Goal: Information Seeking & Learning: Compare options

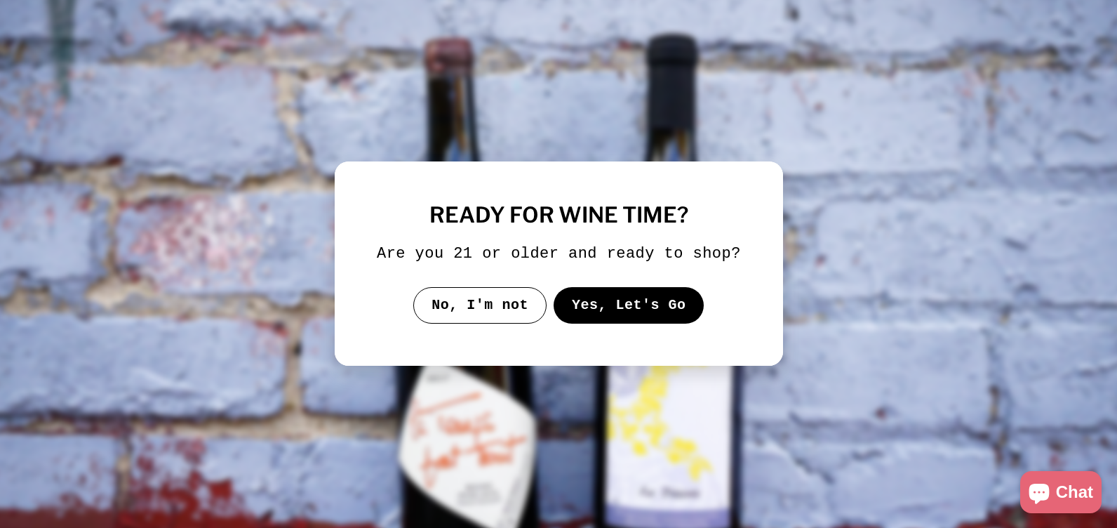
click at [615, 305] on button "Yes, Let's Go" at bounding box center [628, 305] width 151 height 36
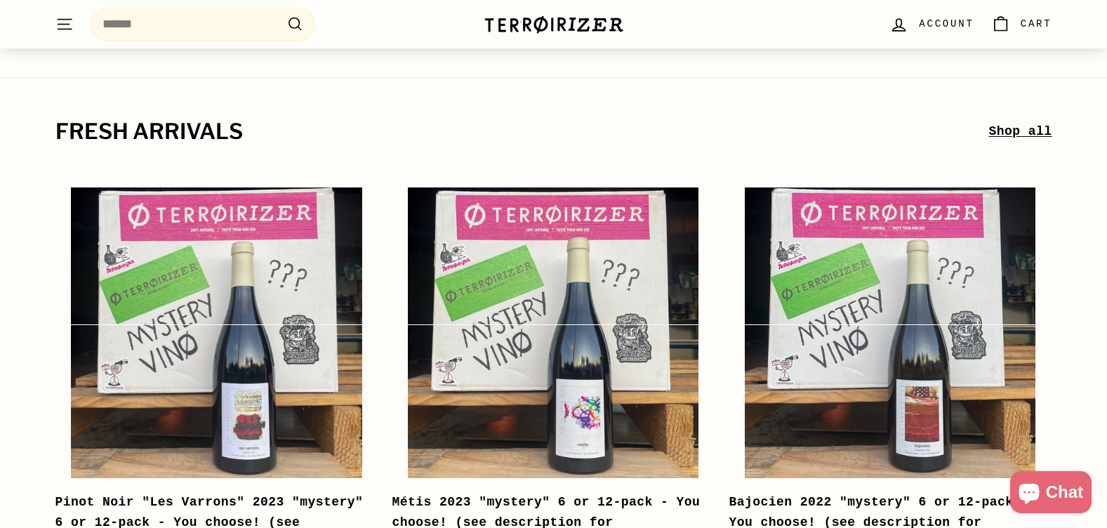
scroll to position [211, 0]
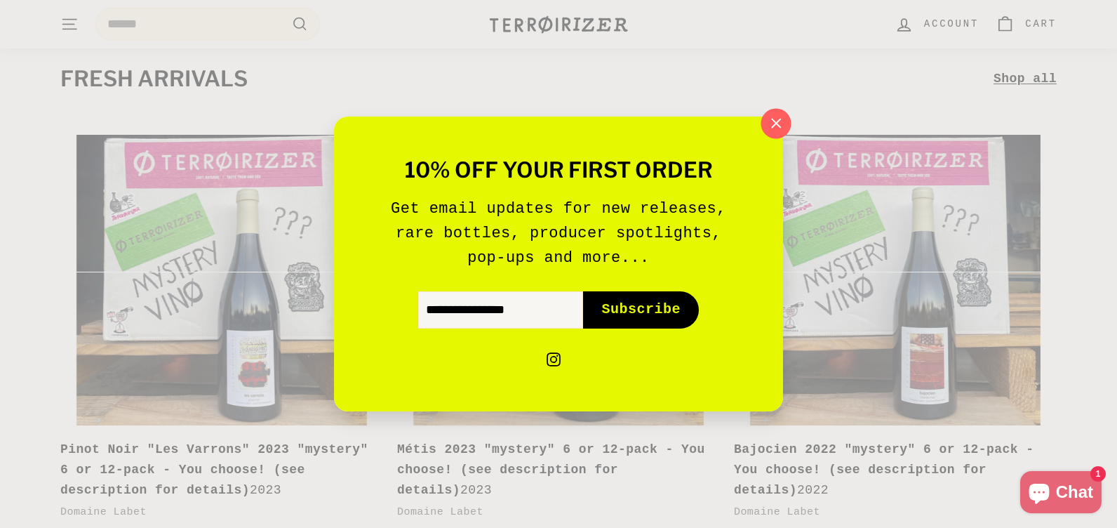
click at [766, 119] on icon "button" at bounding box center [776, 123] width 21 height 21
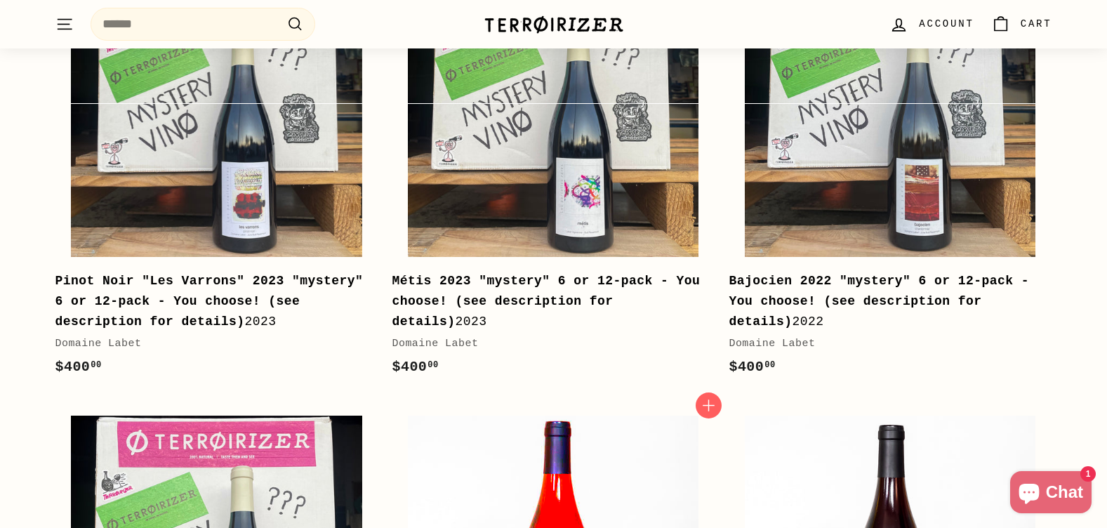
scroll to position [421, 0]
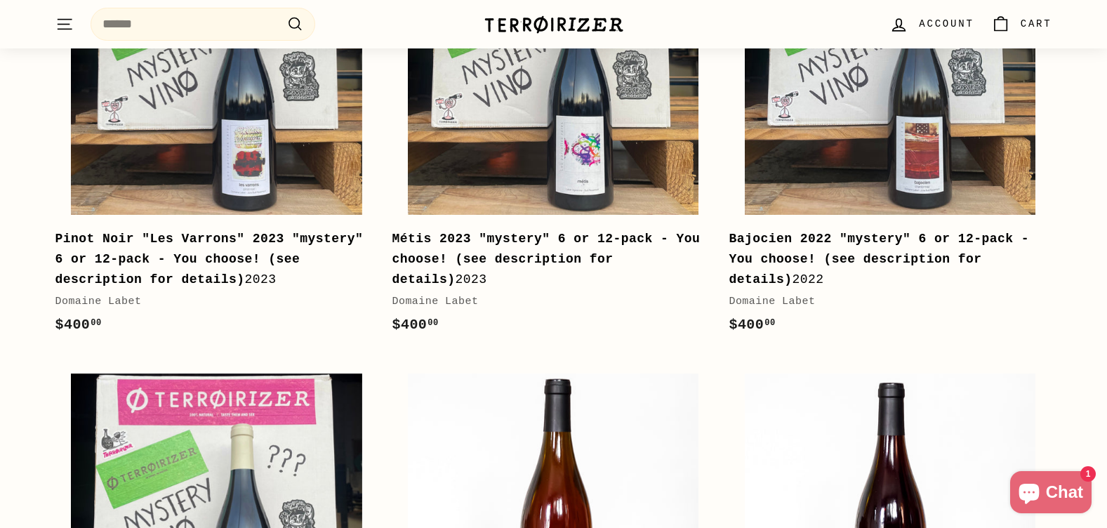
click at [615, 245] on b "Métis 2023 "mystery" 6 or 12-pack - You choose! (see description for details)" at bounding box center [546, 259] width 308 height 55
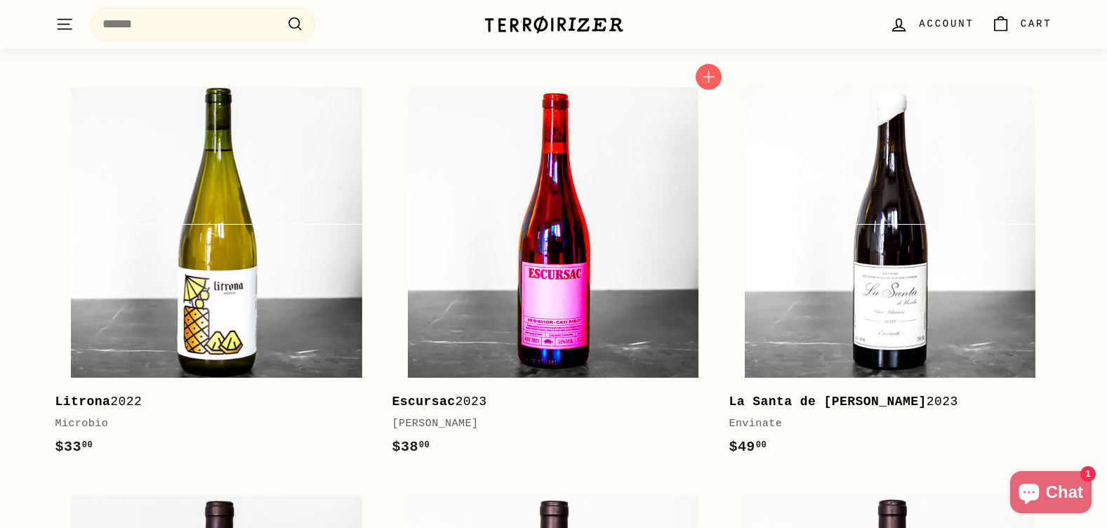
scroll to position [1614, 0]
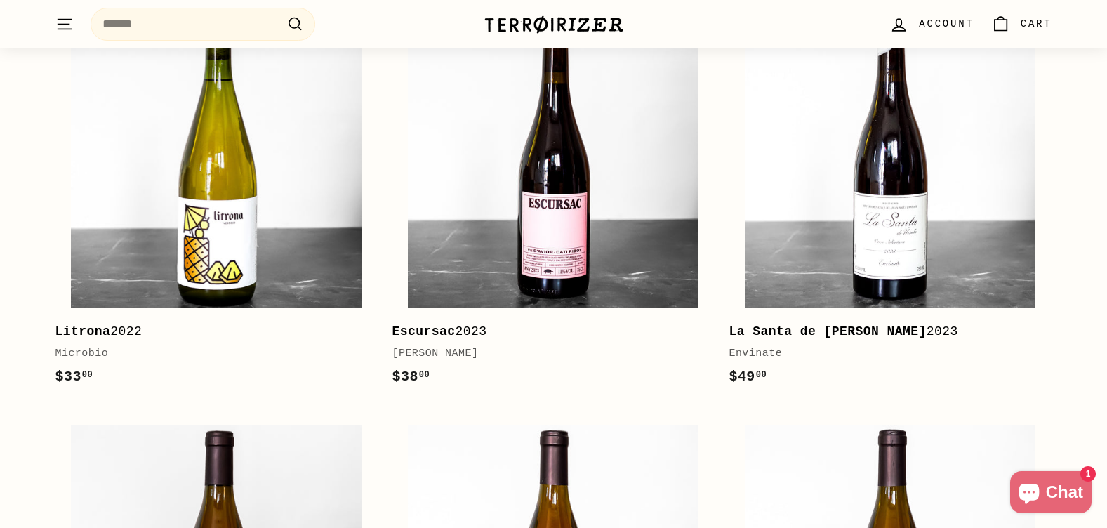
click at [826, 330] on b "La Santa de [PERSON_NAME]" at bounding box center [826, 331] width 197 height 14
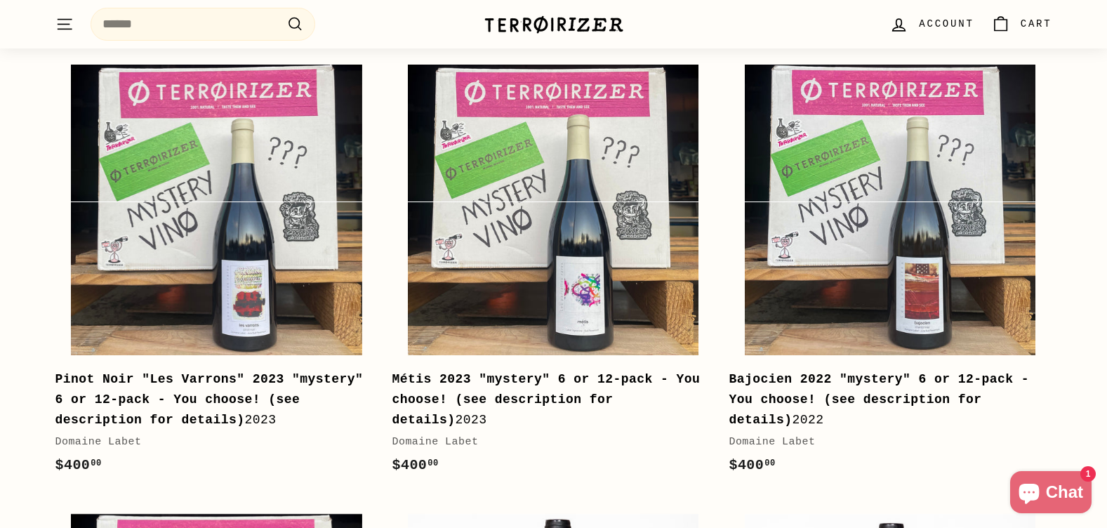
scroll to position [0, 0]
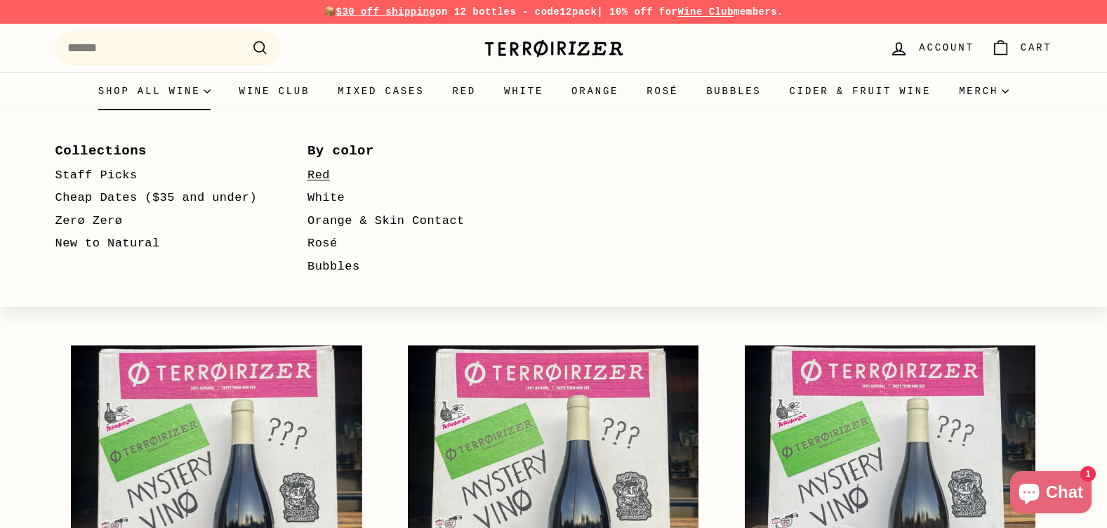
click at [321, 180] on link "Red" at bounding box center [413, 175] width 212 height 23
click at [333, 194] on link "White" at bounding box center [413, 198] width 212 height 23
click at [211, 91] on icon "Primary" at bounding box center [207, 92] width 6 height 4
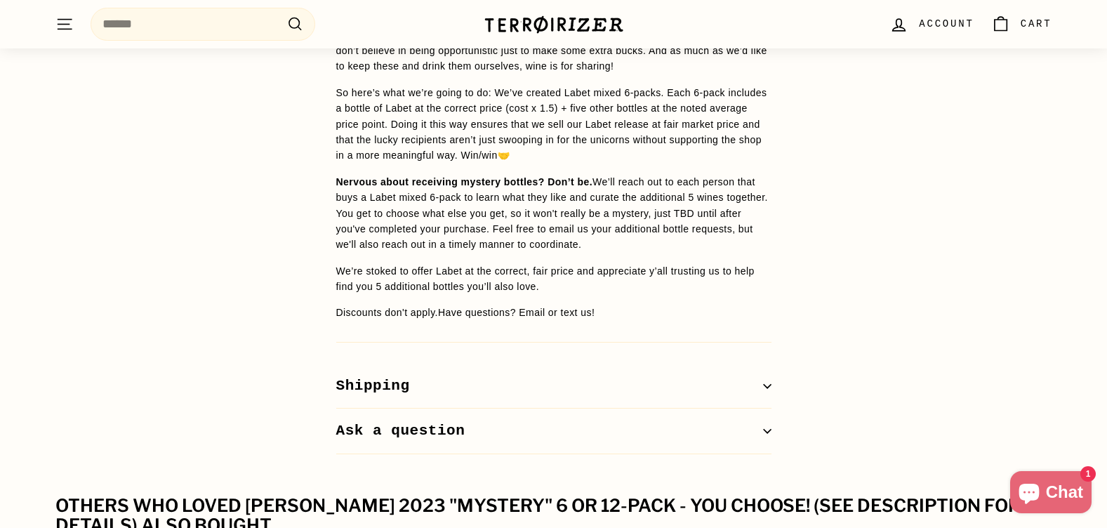
scroll to position [1403, 0]
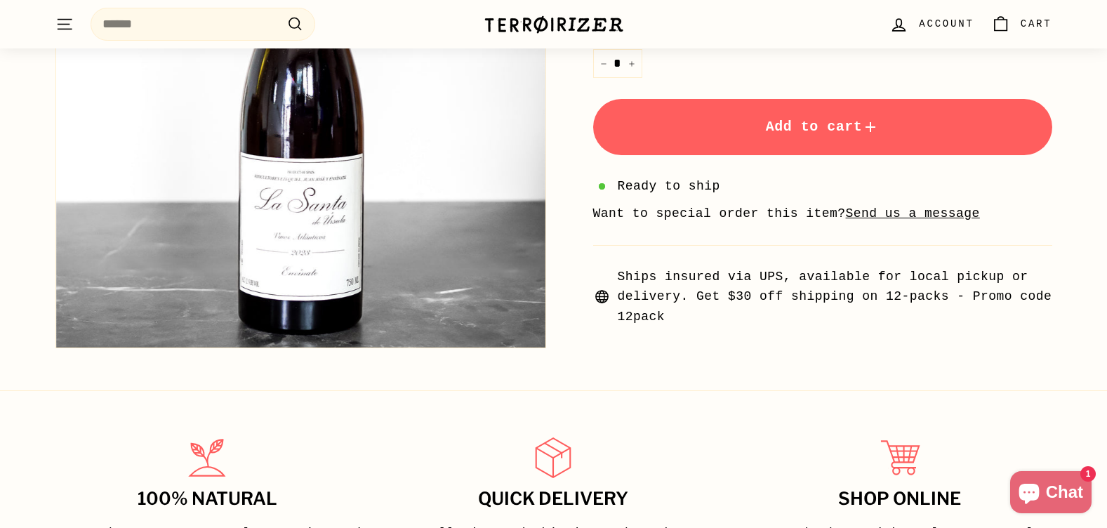
scroll to position [281, 0]
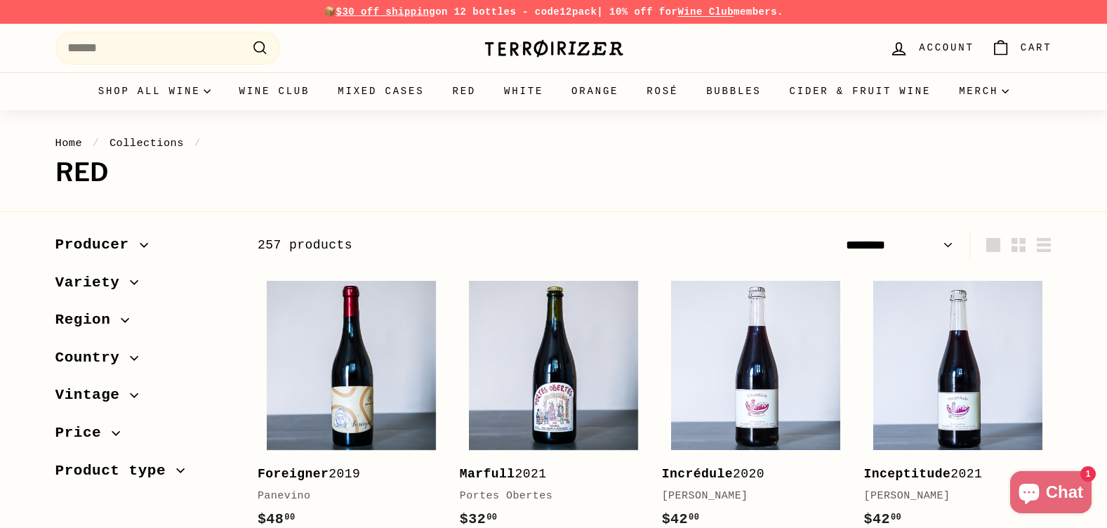
select select "******"
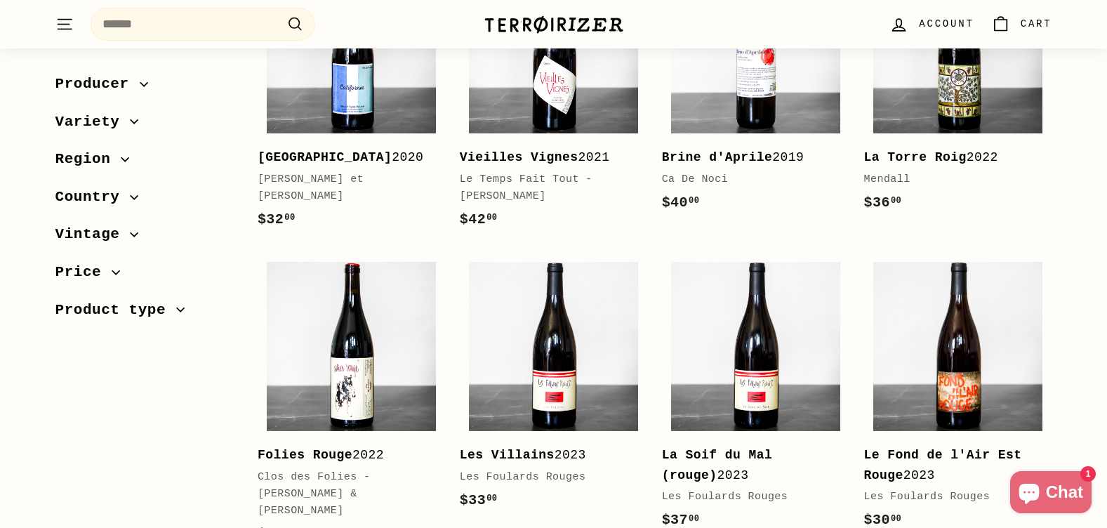
scroll to position [1333, 0]
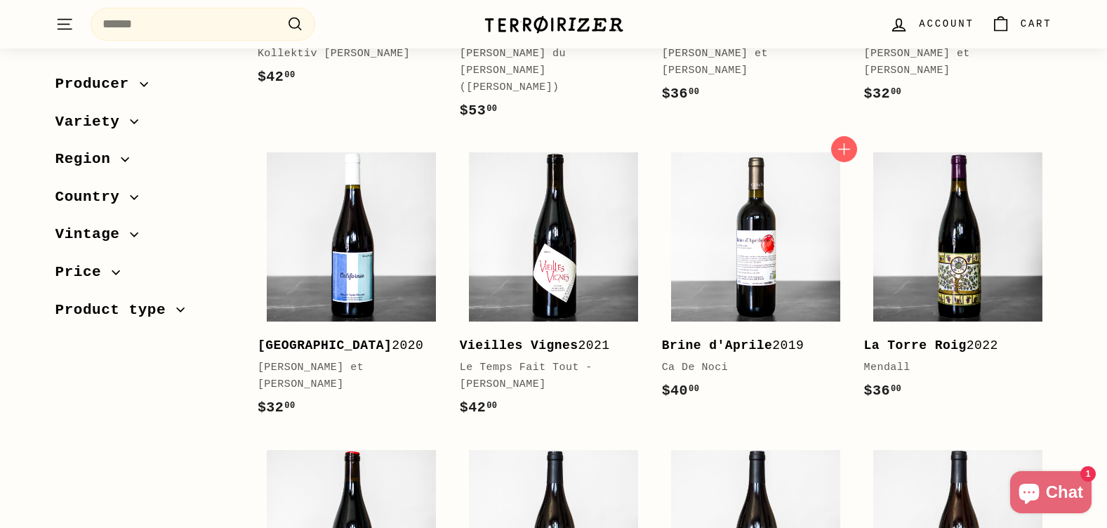
click at [706, 338] on b "Brine d'Aprile" at bounding box center [717, 345] width 111 height 14
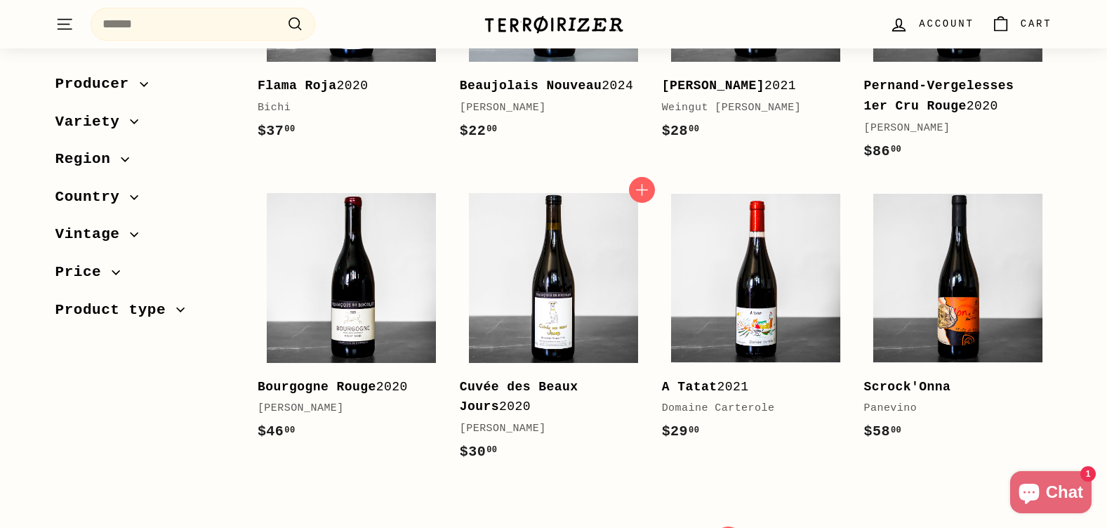
scroll to position [2807, 0]
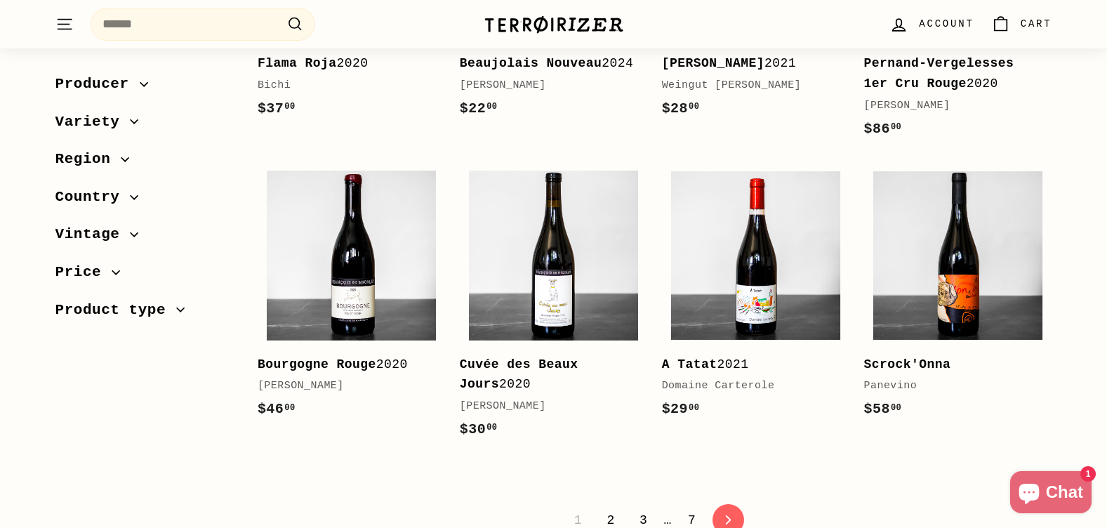
click at [613, 508] on link "2" at bounding box center [610, 520] width 25 height 24
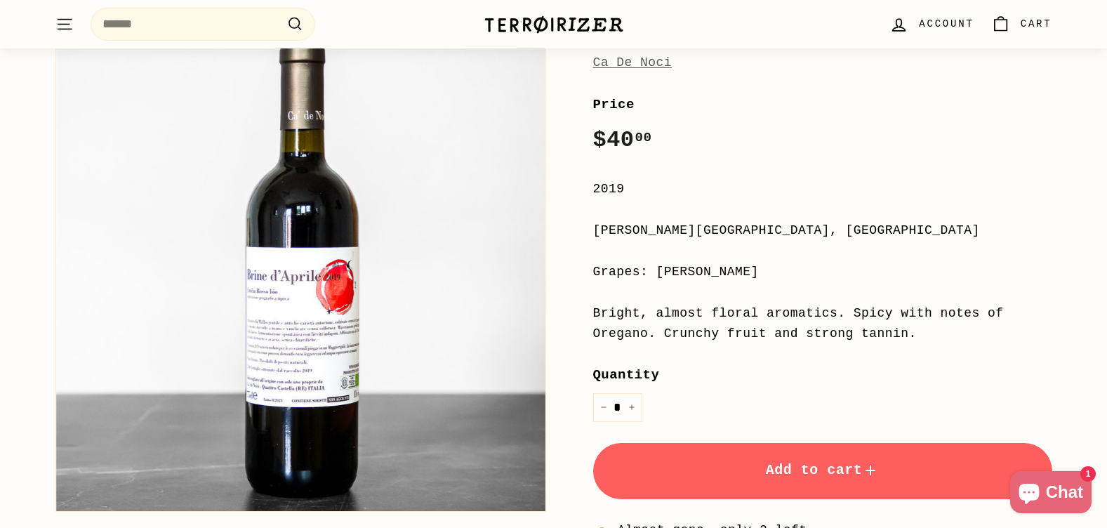
scroll to position [211, 0]
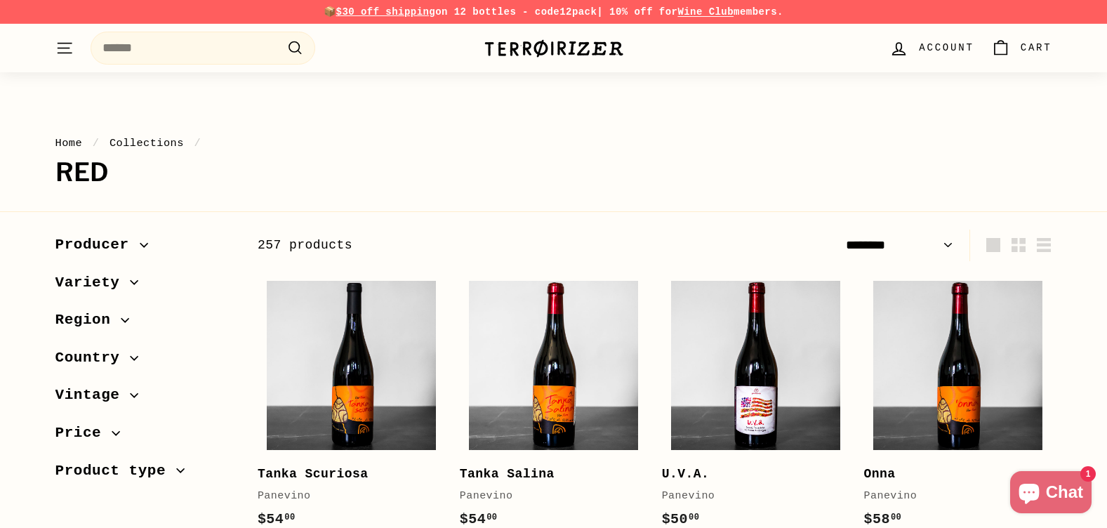
select select "******"
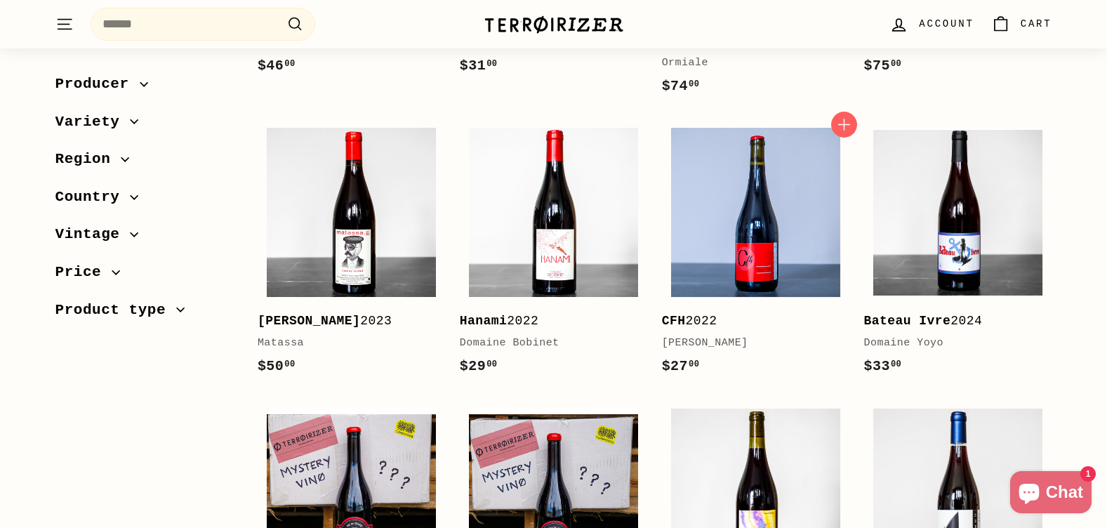
scroll to position [1965, 0]
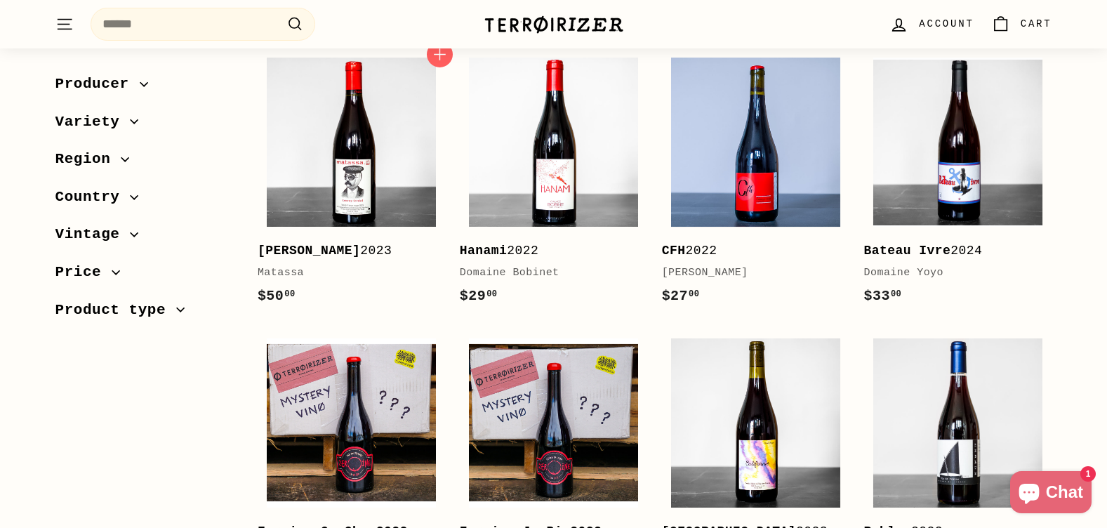
click at [345, 253] on b "[PERSON_NAME]" at bounding box center [309, 250] width 102 height 14
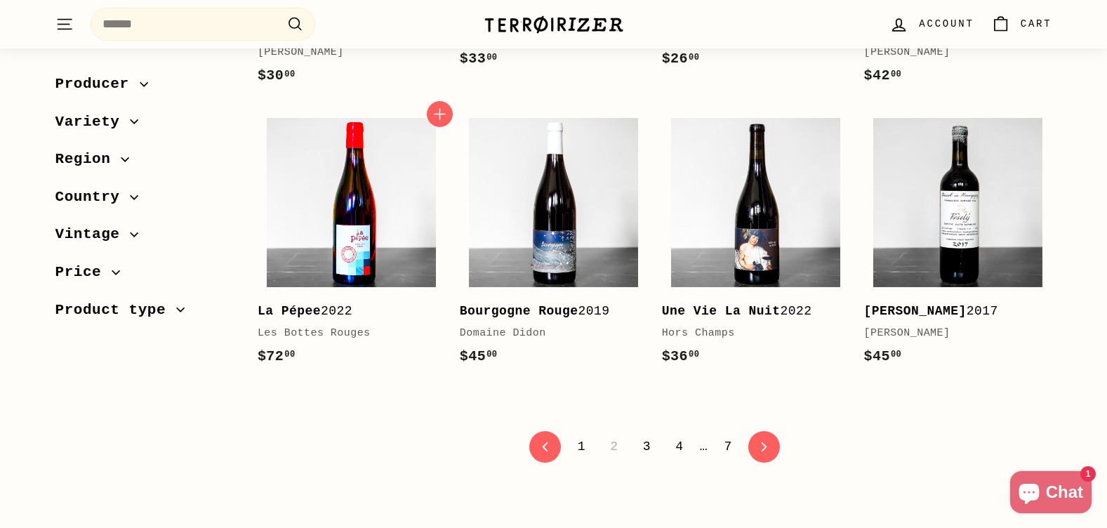
scroll to position [2807, 0]
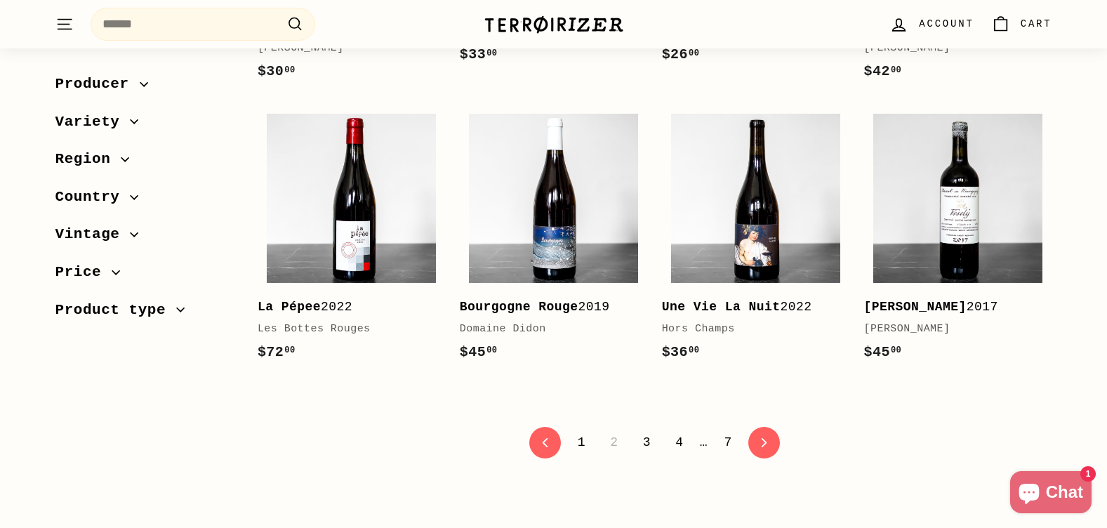
click at [643, 440] on link "3" at bounding box center [646, 442] width 25 height 24
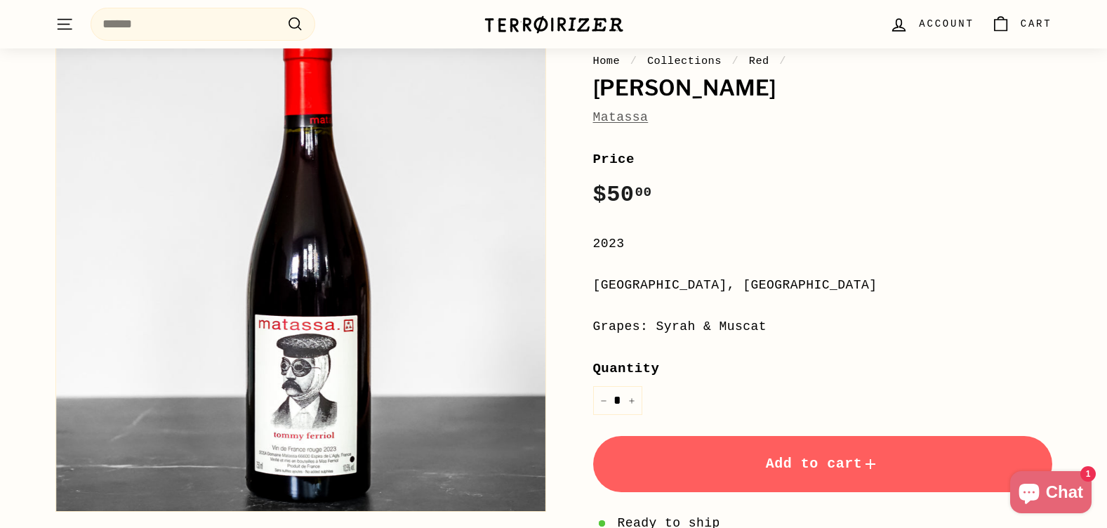
scroll to position [140, 0]
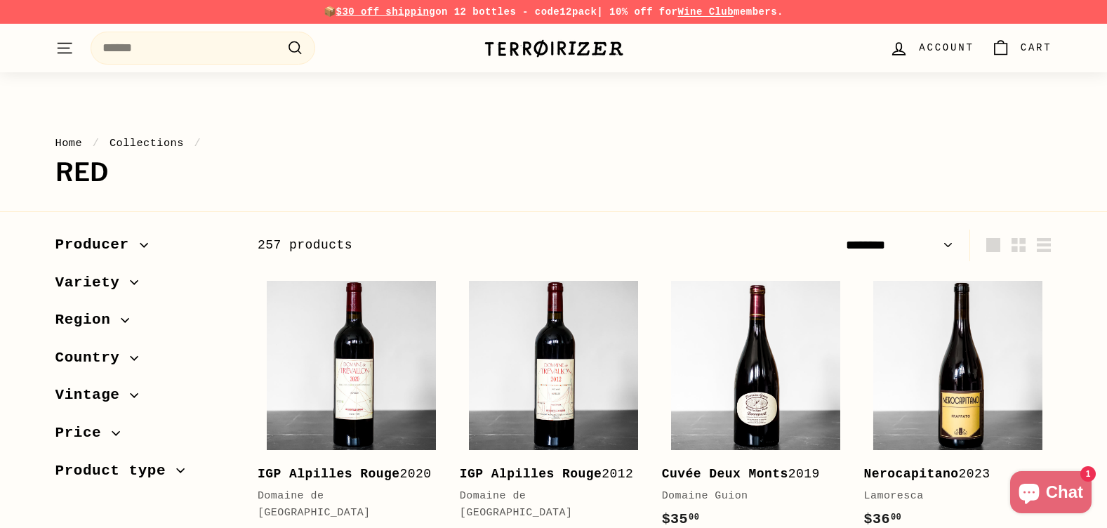
select select "******"
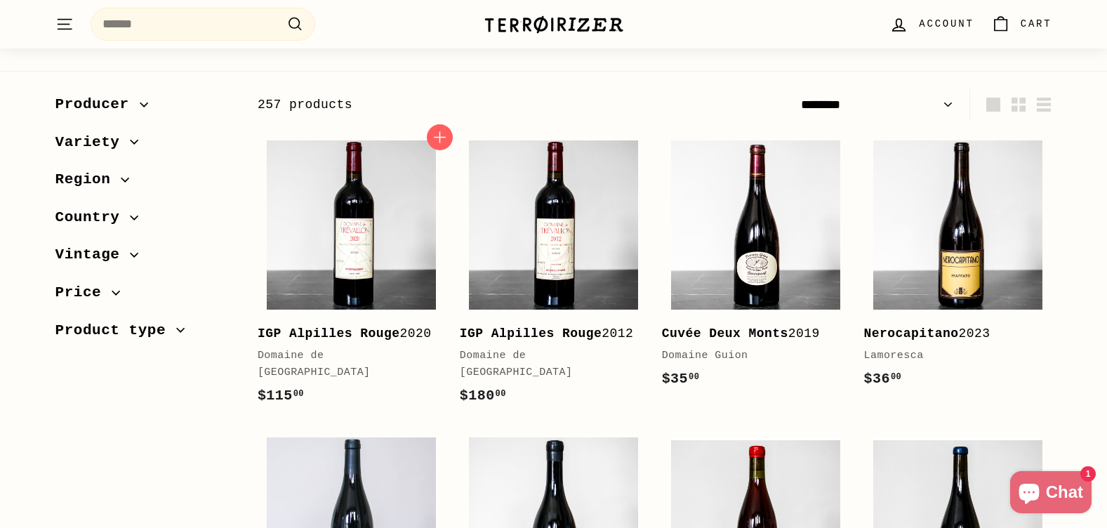
click at [323, 338] on b "IGP Alpilles Rouge" at bounding box center [329, 333] width 142 height 14
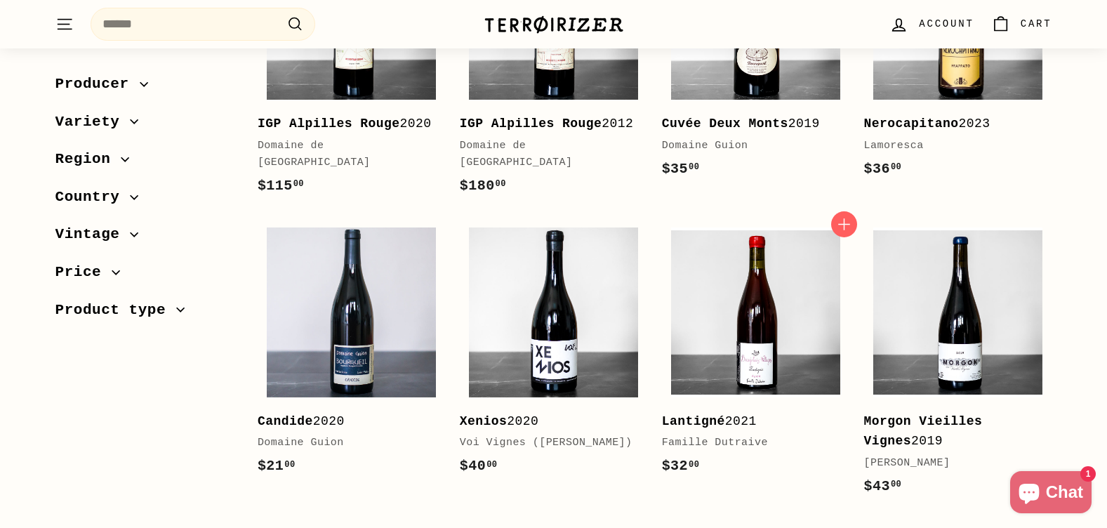
scroll to position [351, 0]
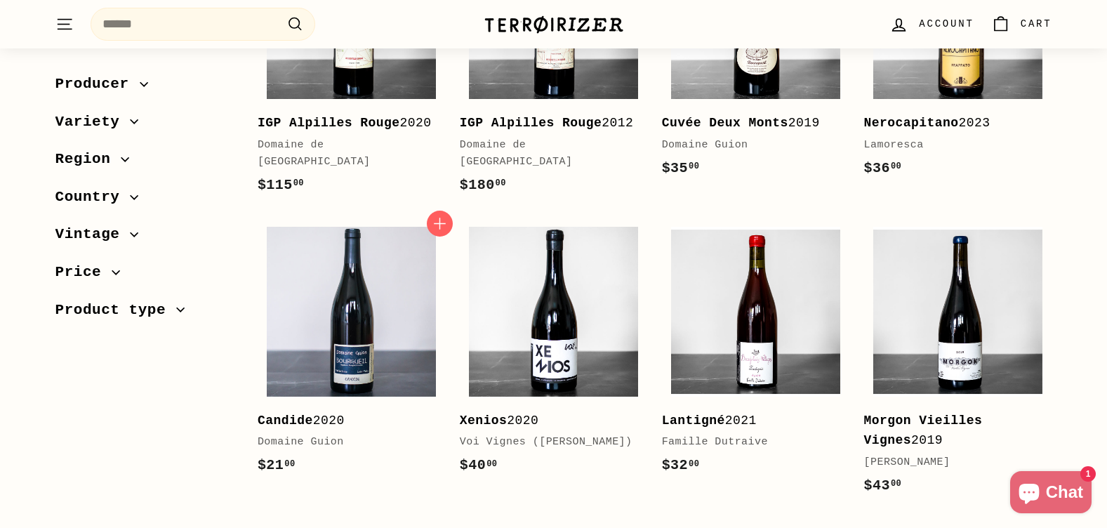
drag, startPoint x: 649, startPoint y: 375, endPoint x: 397, endPoint y: 459, distance: 265.6
click at [397, 459] on div "$21 00 $21.00" at bounding box center [345, 465] width 174 height 22
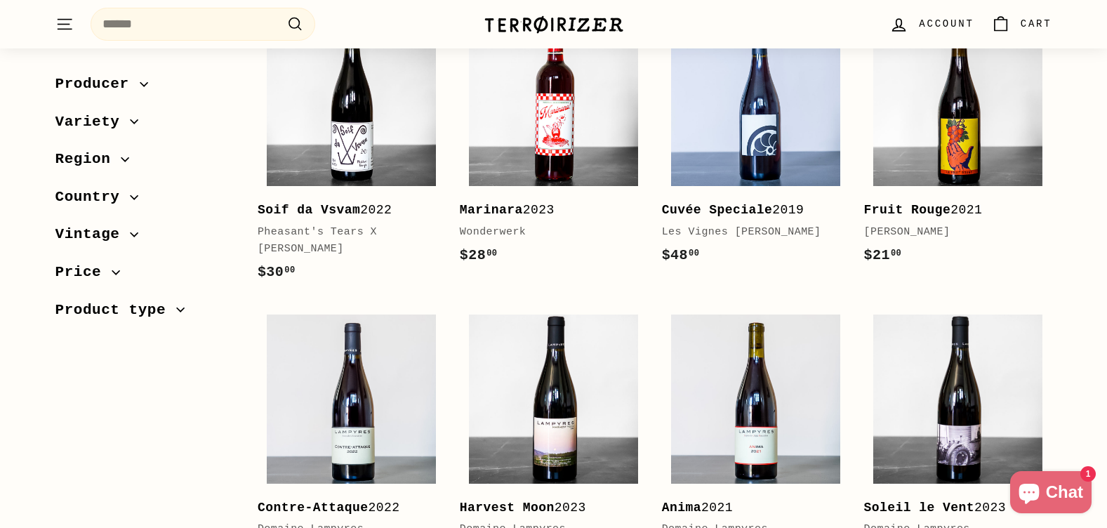
scroll to position [1684, 0]
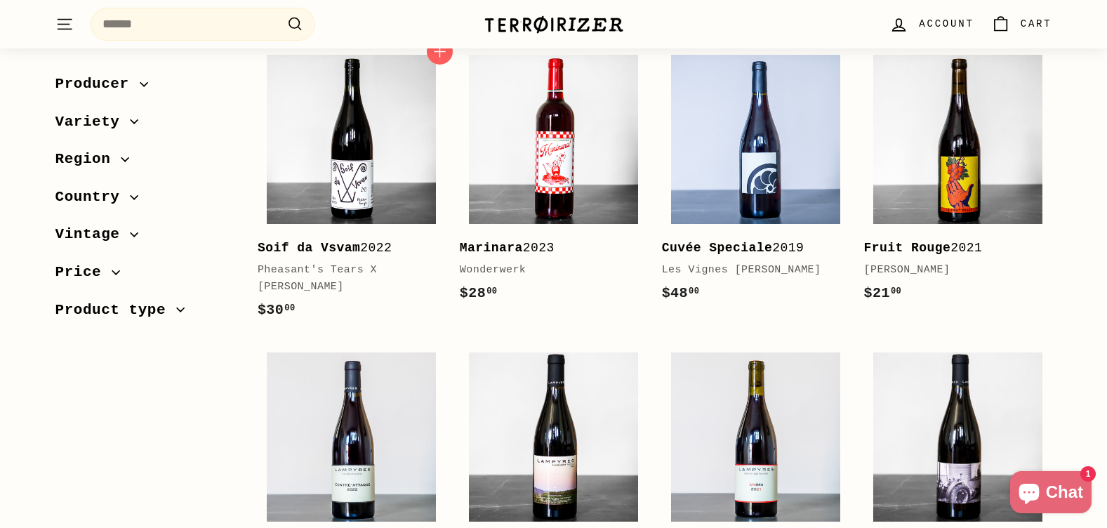
click at [347, 262] on div "Pheasant's Tears X Thierry Puzelat" at bounding box center [345, 279] width 174 height 34
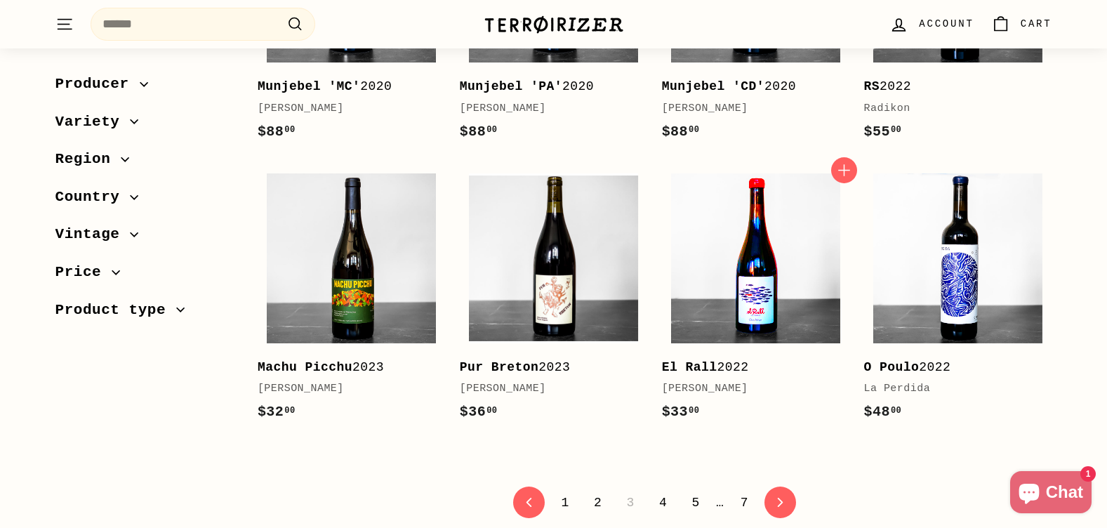
scroll to position [2737, 0]
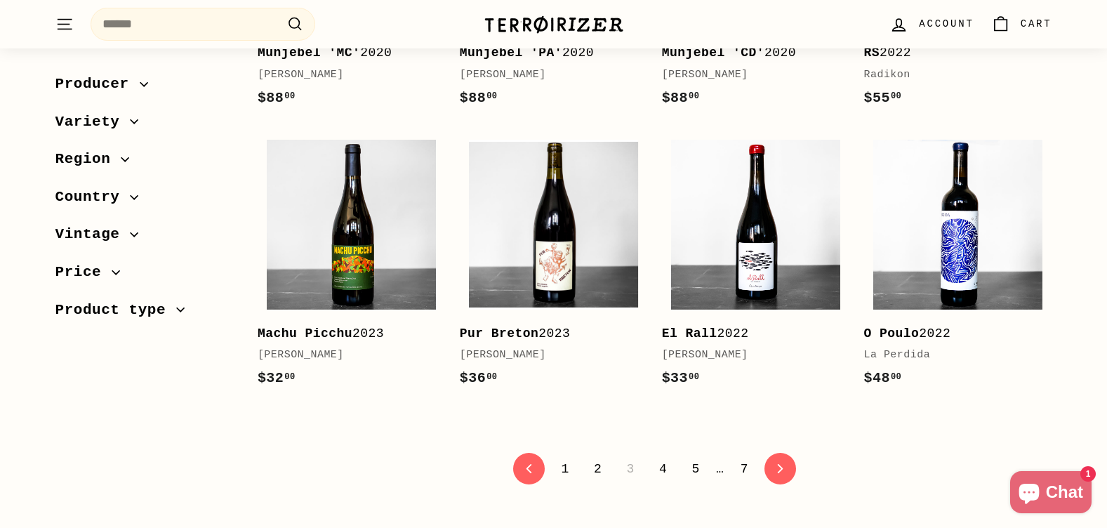
click at [659, 457] on link "4" at bounding box center [662, 469] width 25 height 24
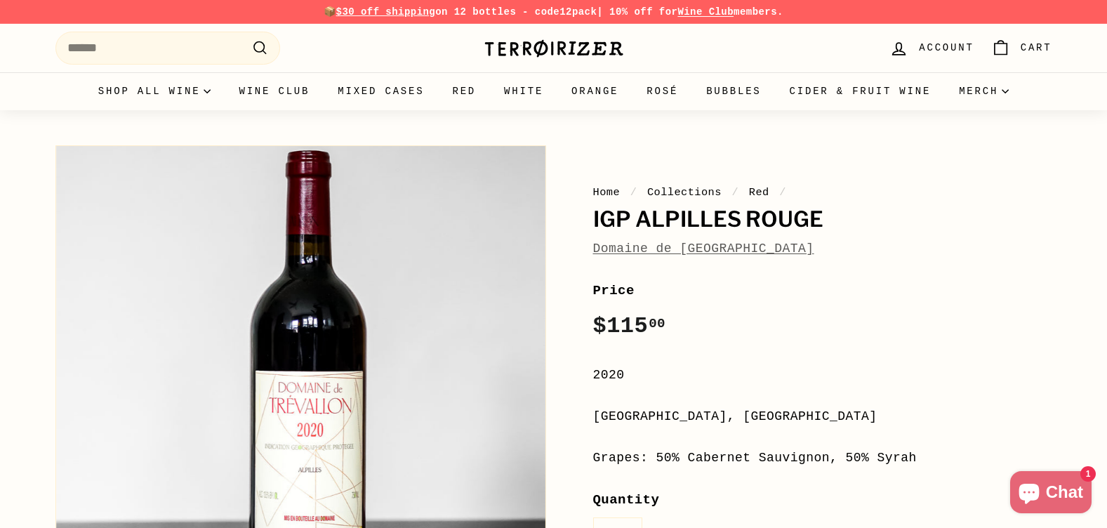
click at [695, 248] on link "Domaine de [GEOGRAPHIC_DATA]" at bounding box center [703, 248] width 221 height 14
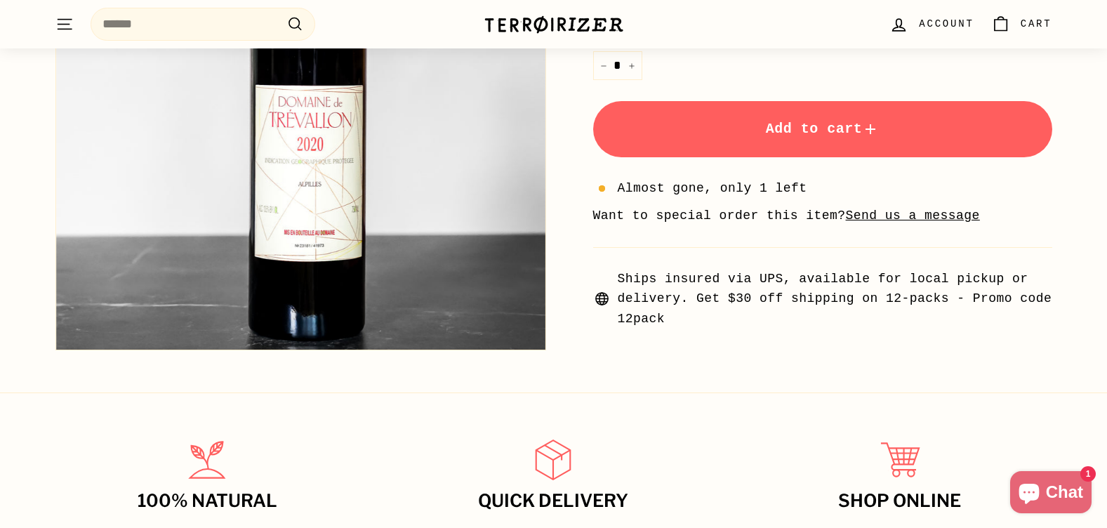
scroll to position [491, 0]
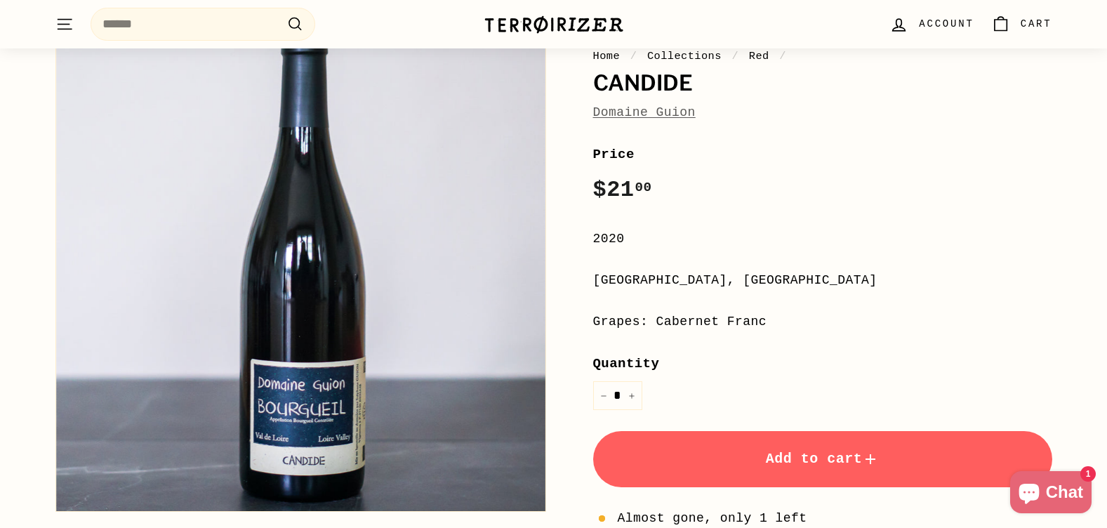
scroll to position [140, 0]
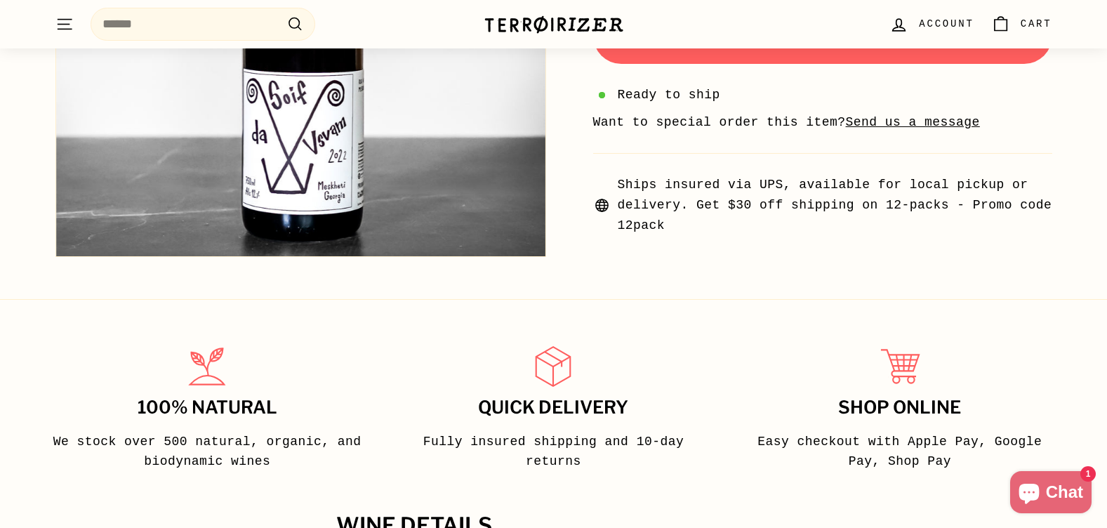
scroll to position [772, 0]
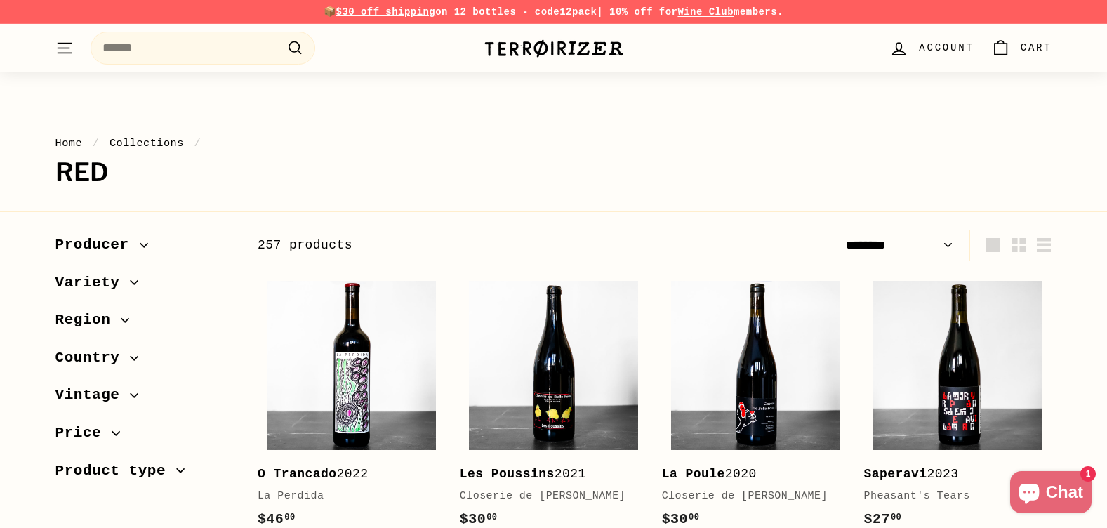
select select "******"
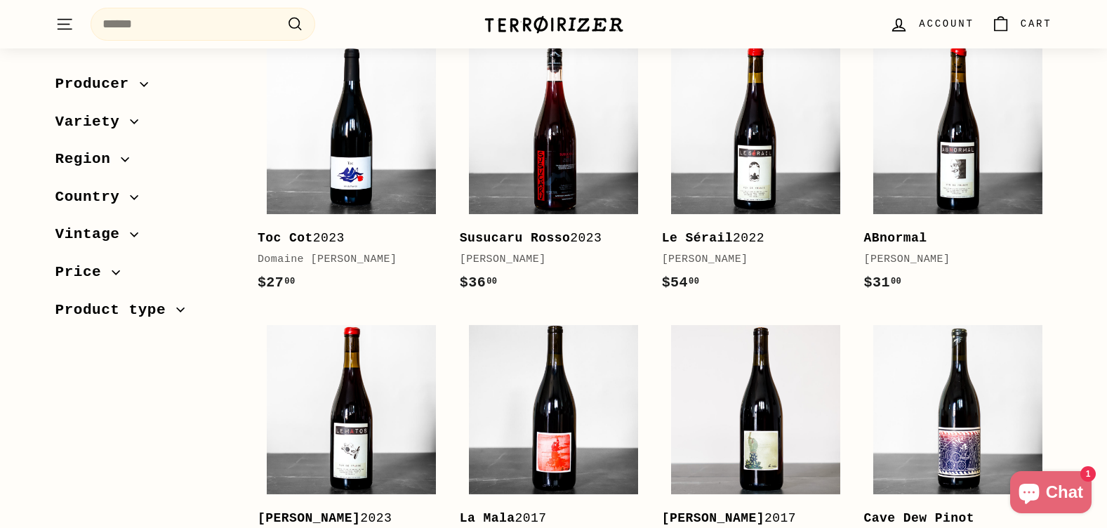
scroll to position [1965, 0]
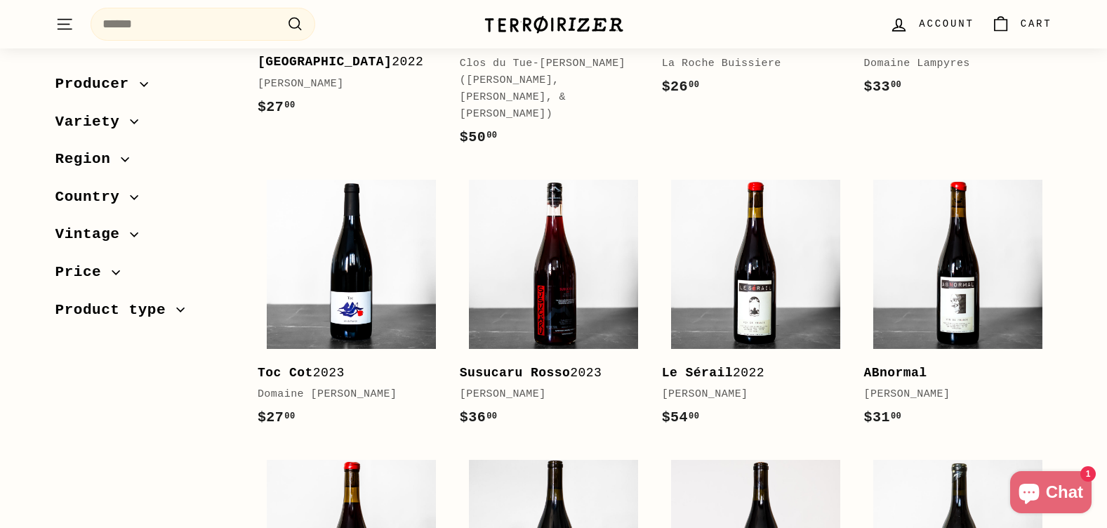
scroll to position [1895, 0]
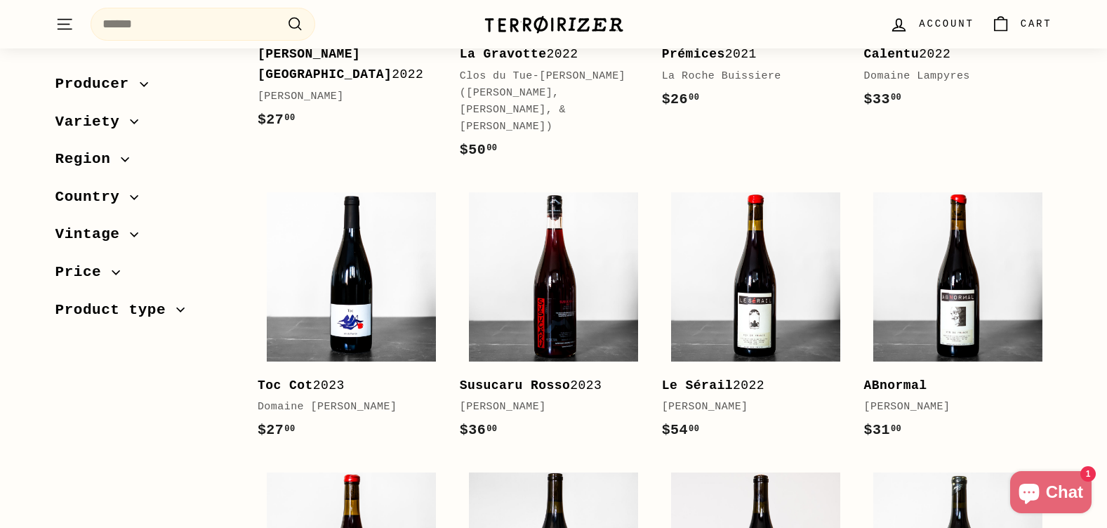
click at [119, 314] on span "Product type" at bounding box center [115, 310] width 121 height 24
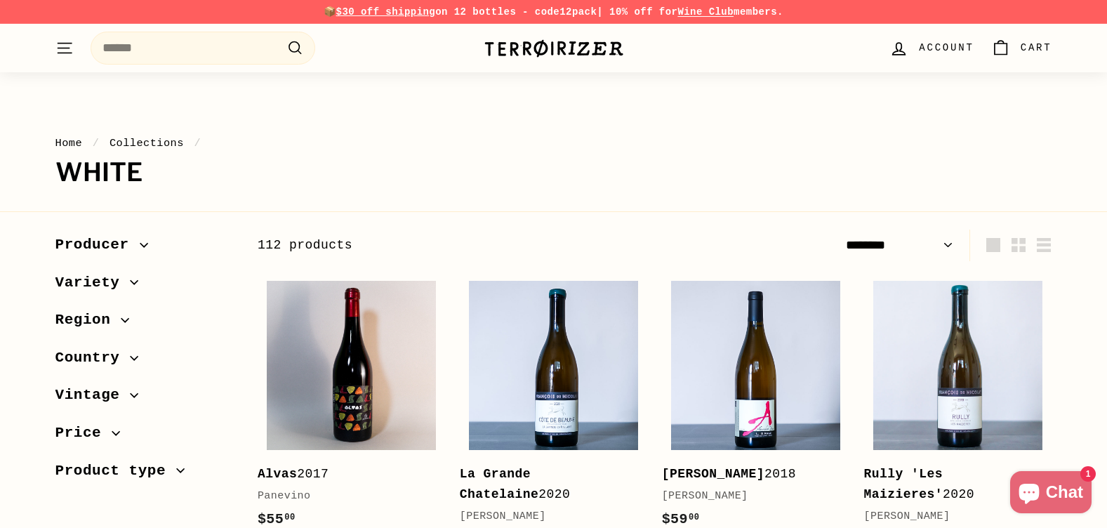
select select "******"
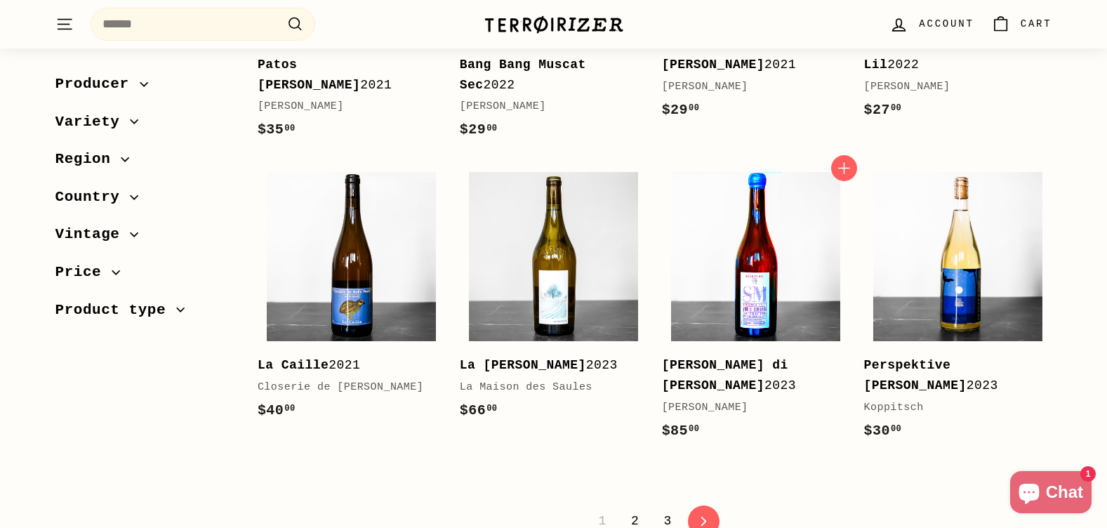
scroll to position [2807, 0]
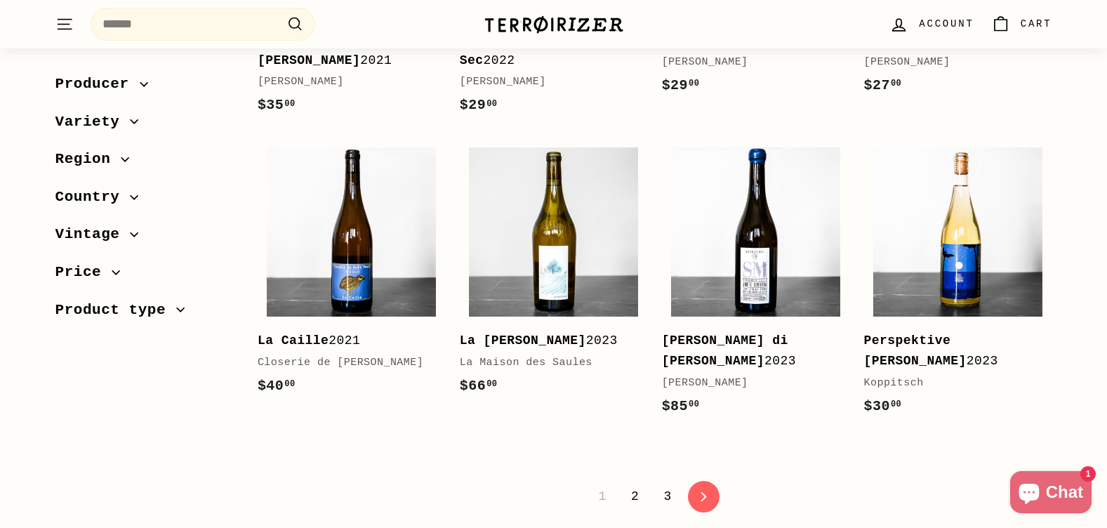
click at [655, 484] on link "3" at bounding box center [667, 496] width 25 height 24
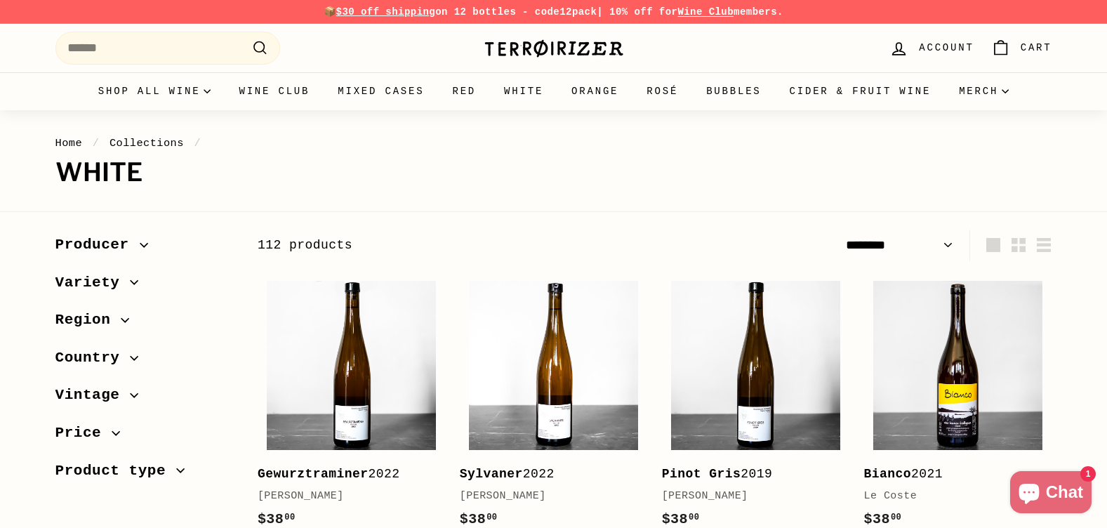
select select "******"
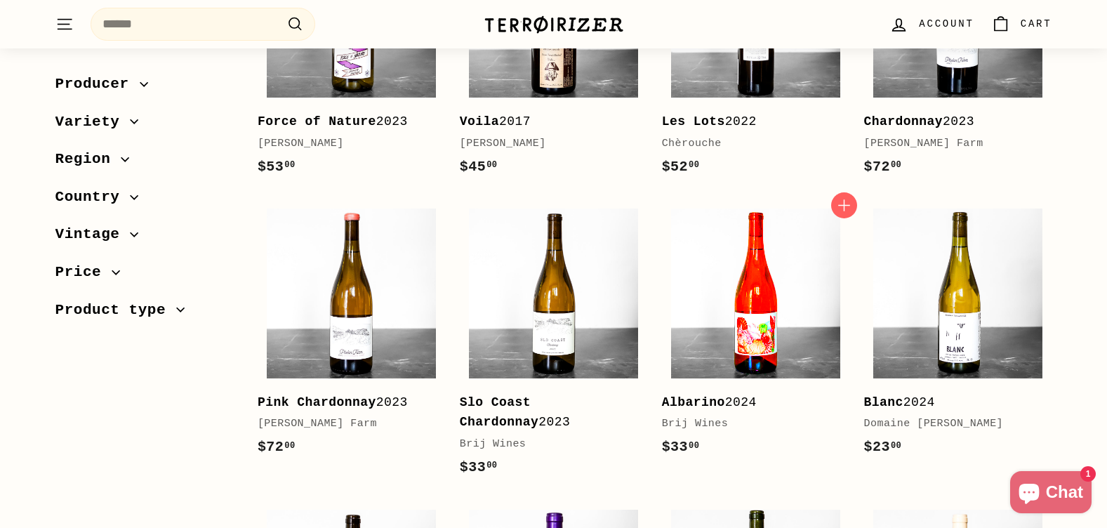
scroll to position [1544, 0]
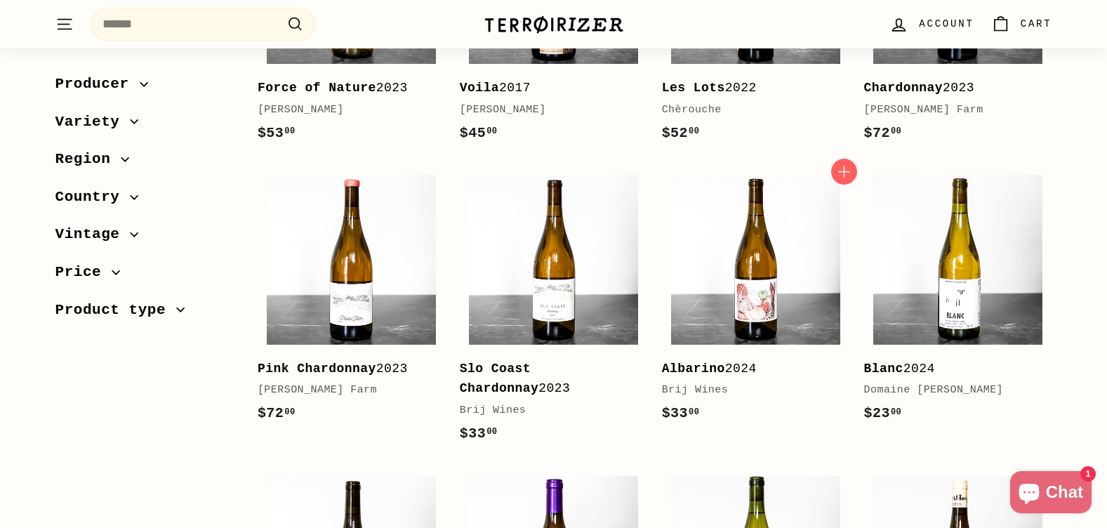
click at [711, 361] on b "Albarino" at bounding box center [693, 368] width 63 height 14
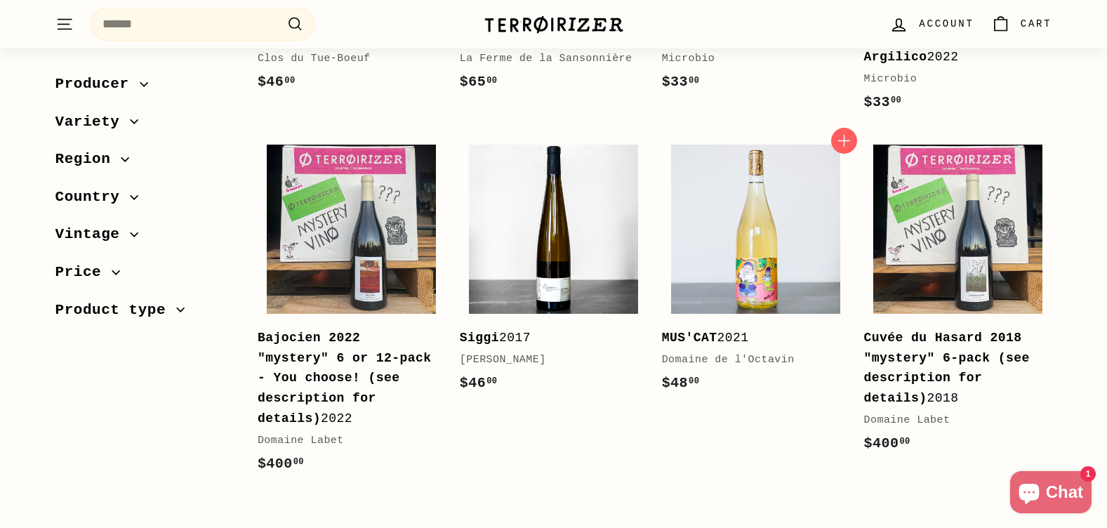
scroll to position [2245, 0]
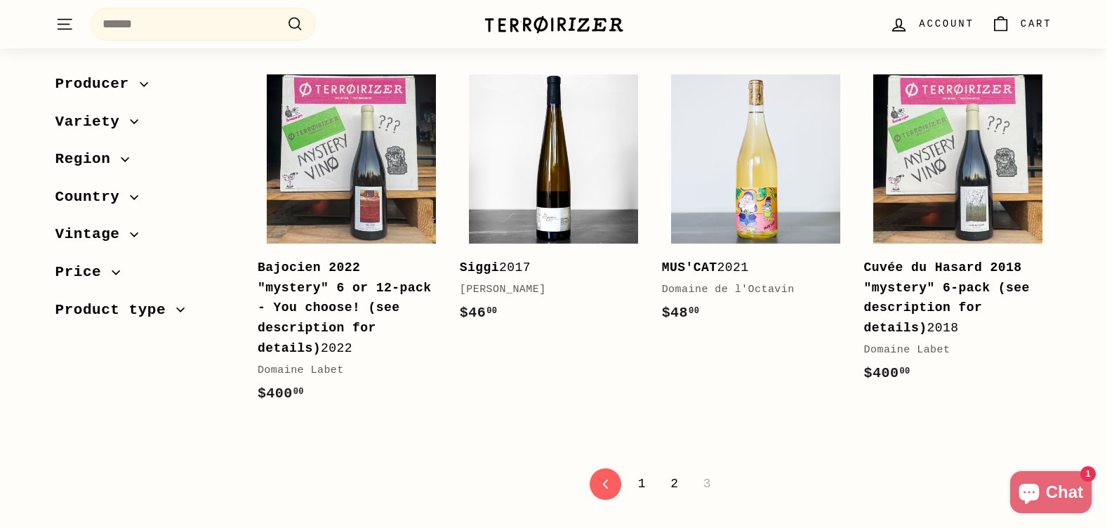
click at [674, 472] on link "2" at bounding box center [674, 484] width 25 height 24
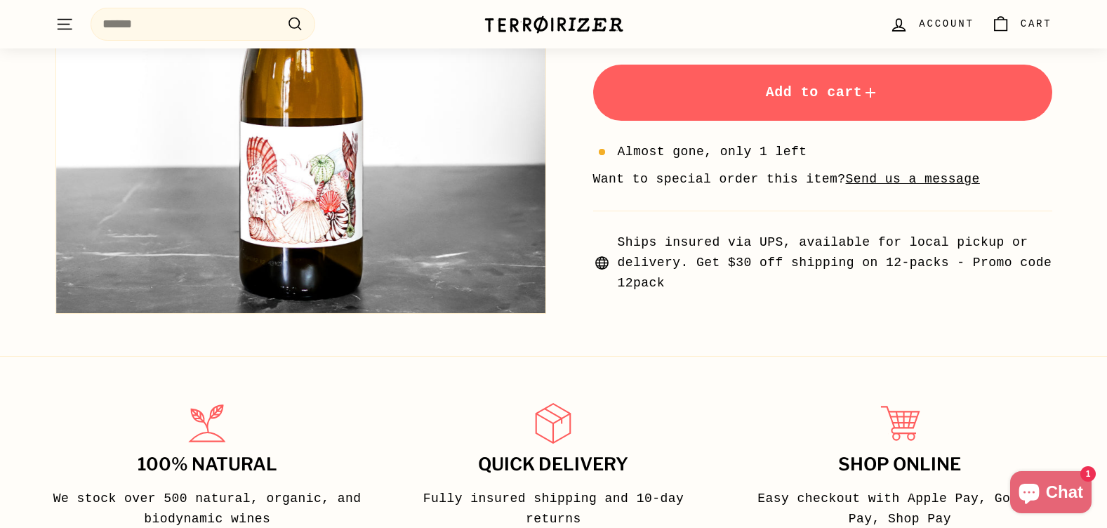
scroll to position [281, 0]
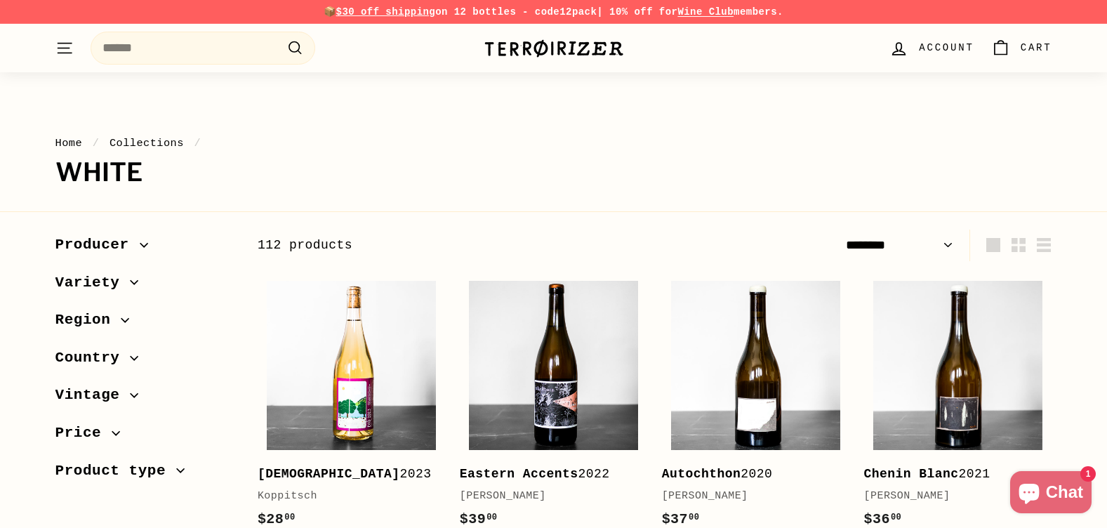
select select "******"
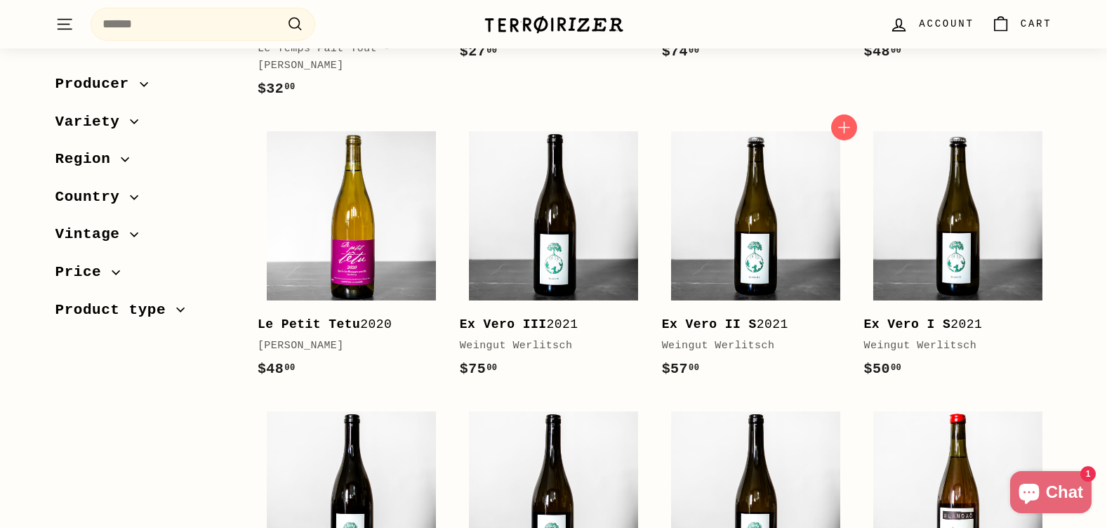
scroll to position [772, 0]
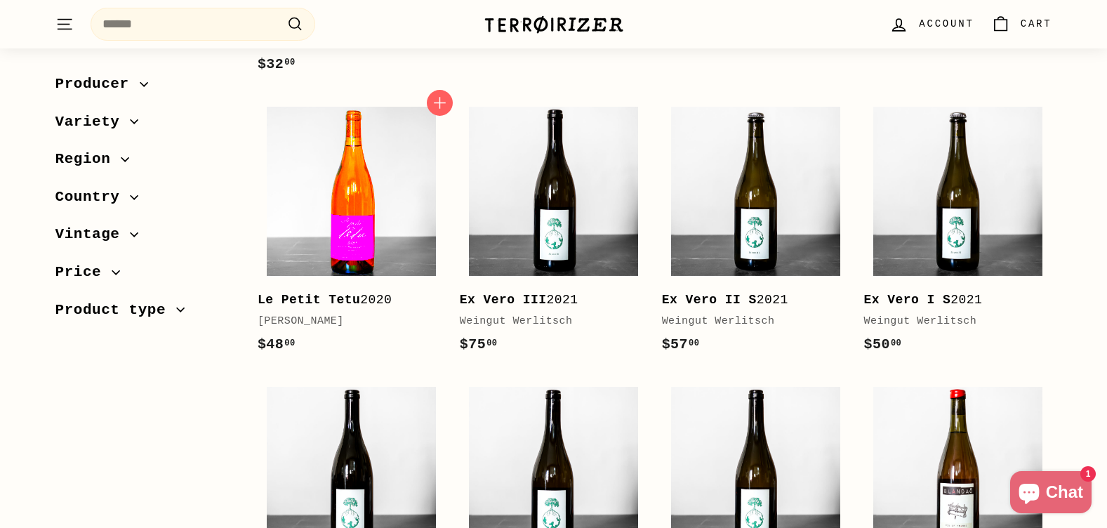
click at [366, 255] on img at bounding box center [351, 191] width 169 height 169
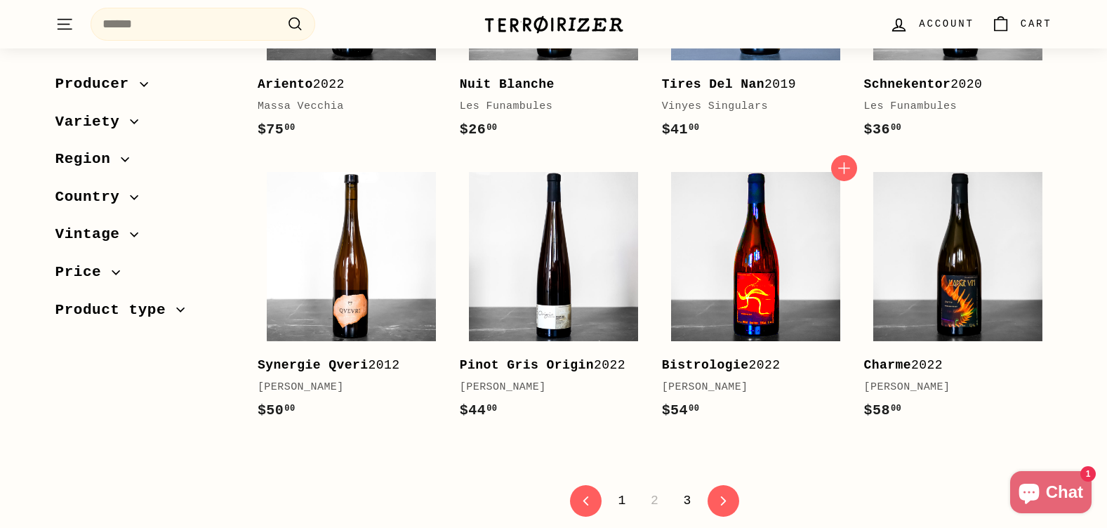
scroll to position [2807, 0]
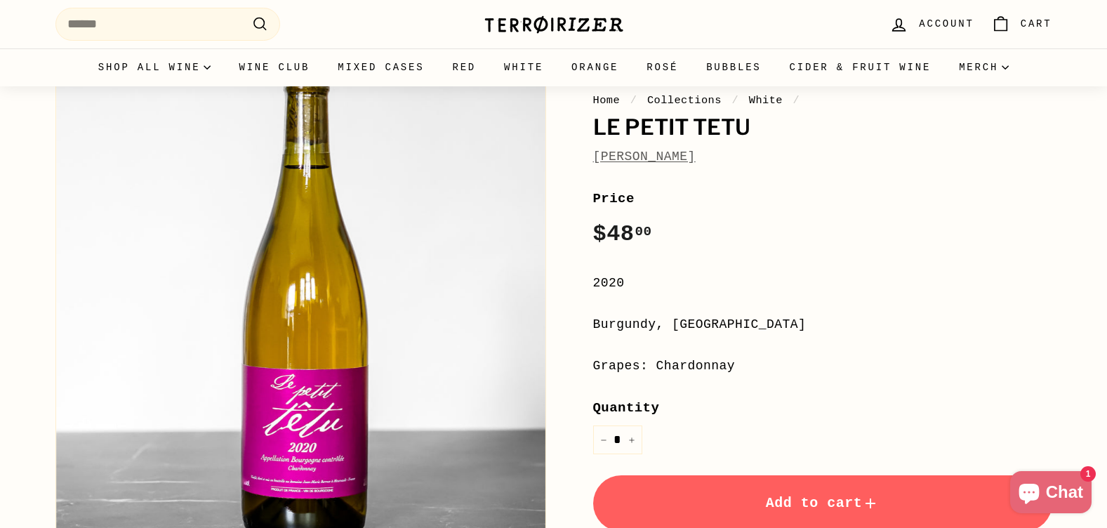
scroll to position [140, 0]
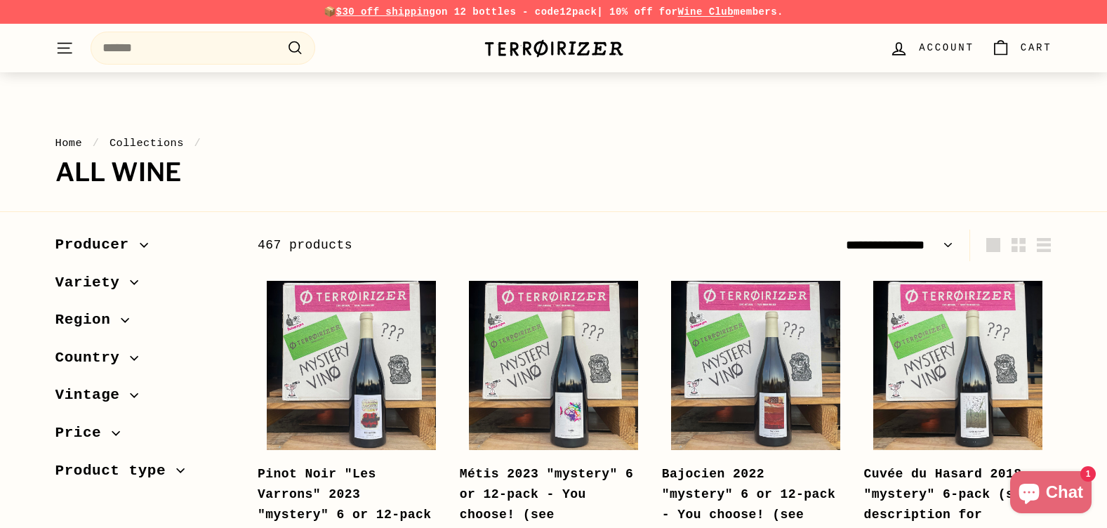
select select "**********"
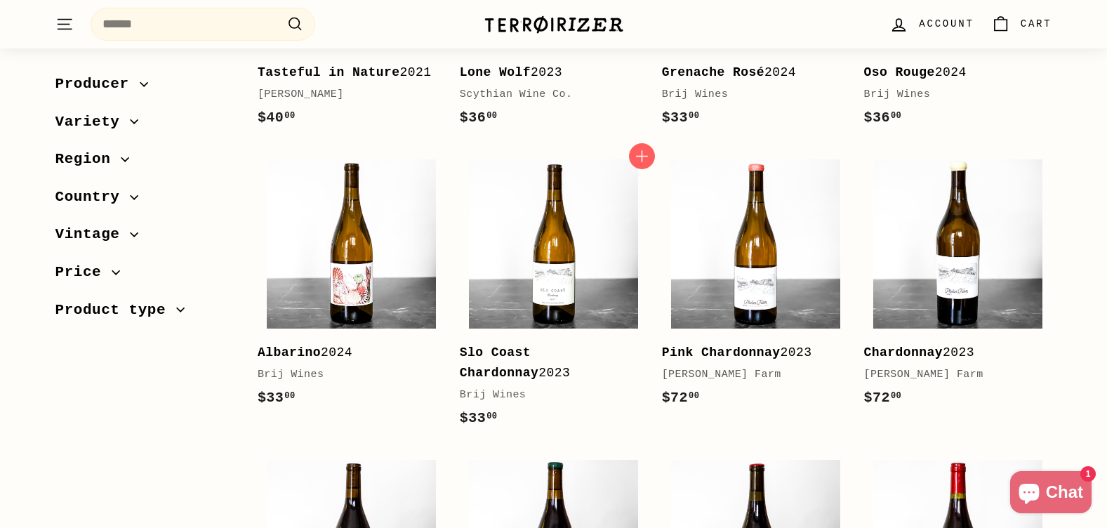
scroll to position [2245, 0]
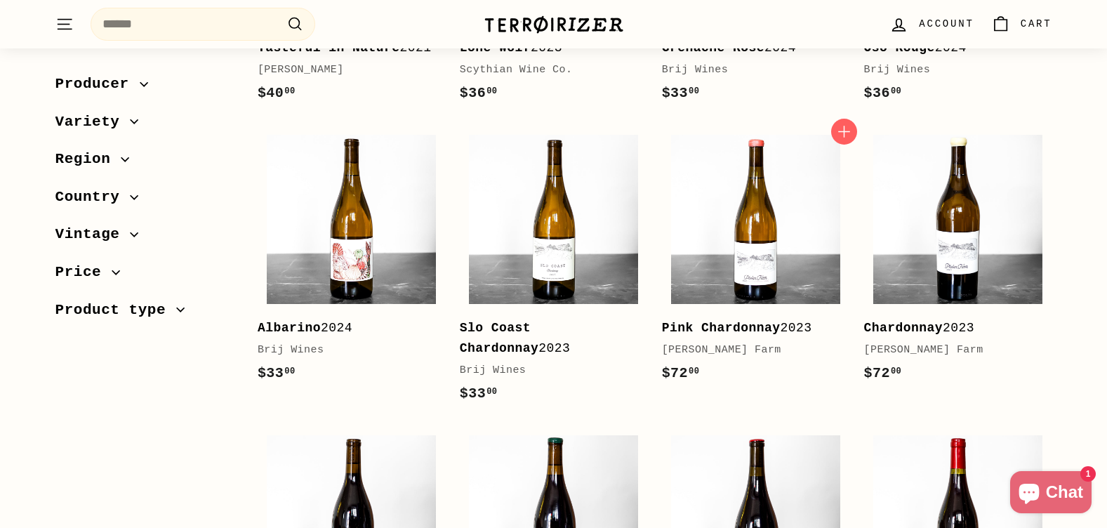
click at [729, 321] on b "Pink Chardonnay" at bounding box center [721, 328] width 119 height 14
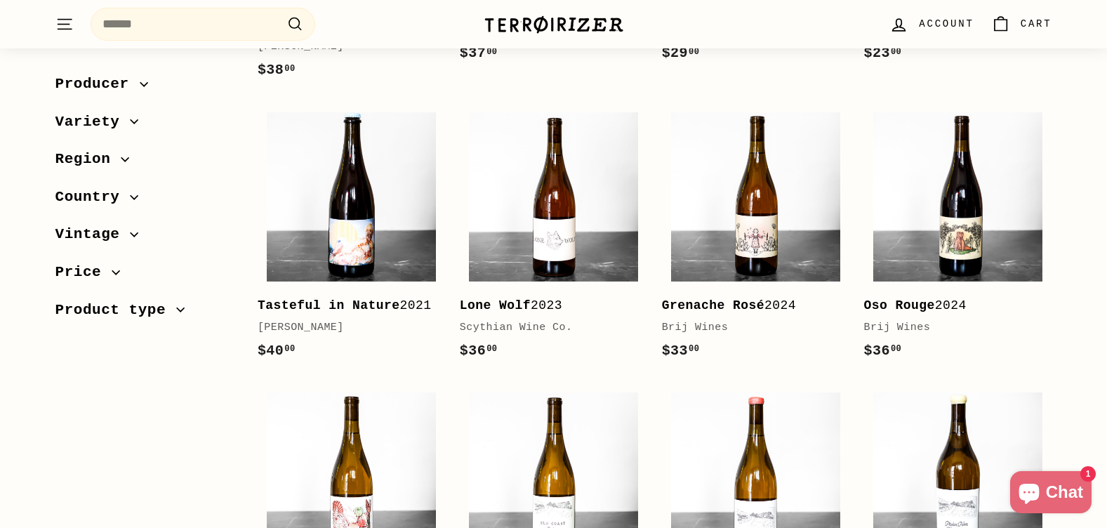
scroll to position [1684, 0]
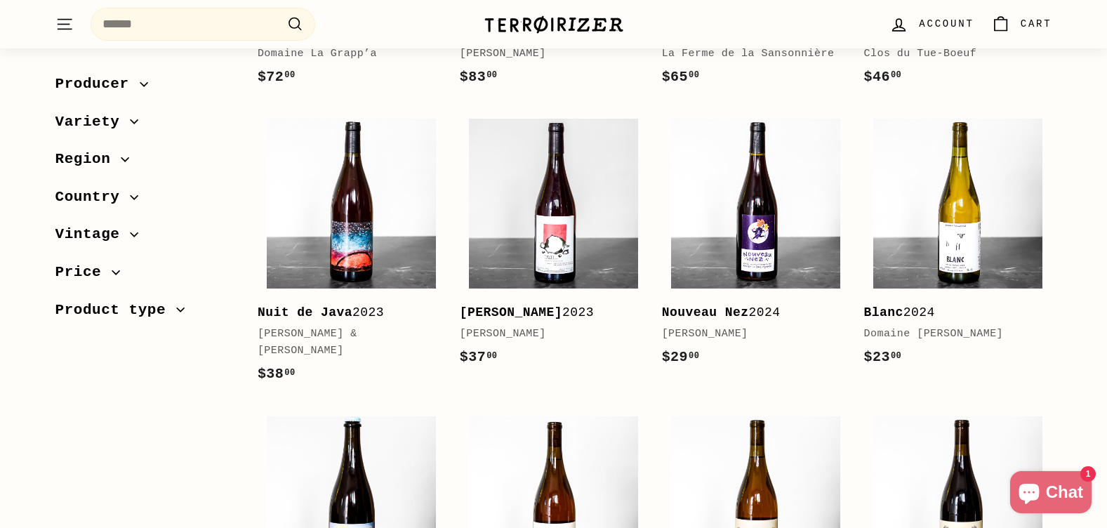
click at [111, 316] on span "Product type" at bounding box center [115, 310] width 121 height 24
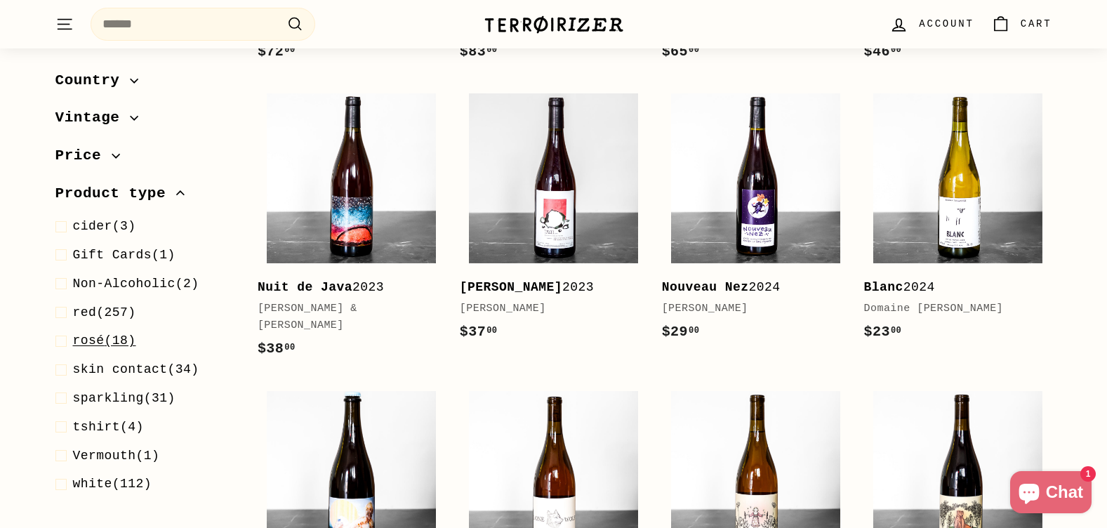
scroll to position [1754, 0]
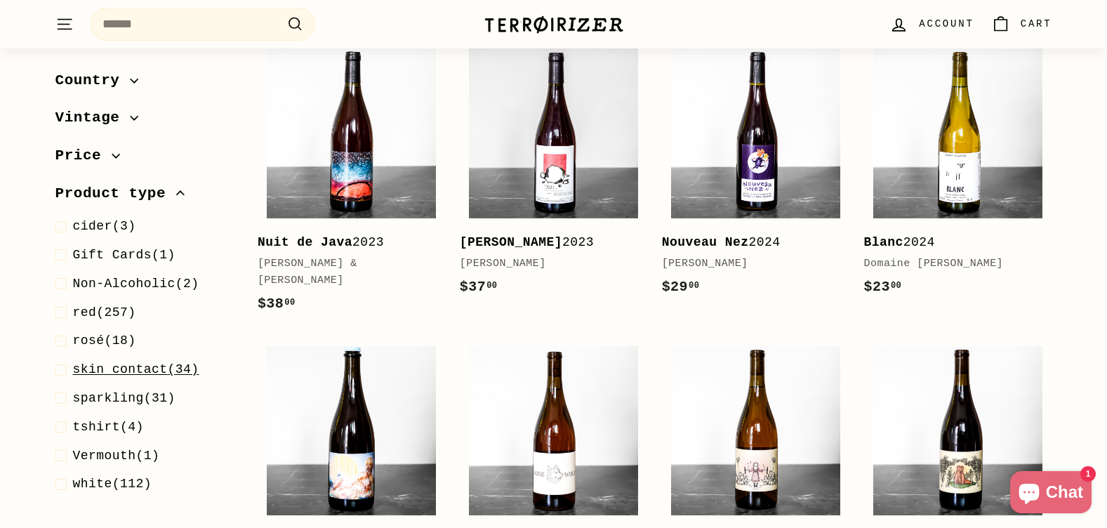
click at [60, 371] on span at bounding box center [64, 369] width 18 height 20
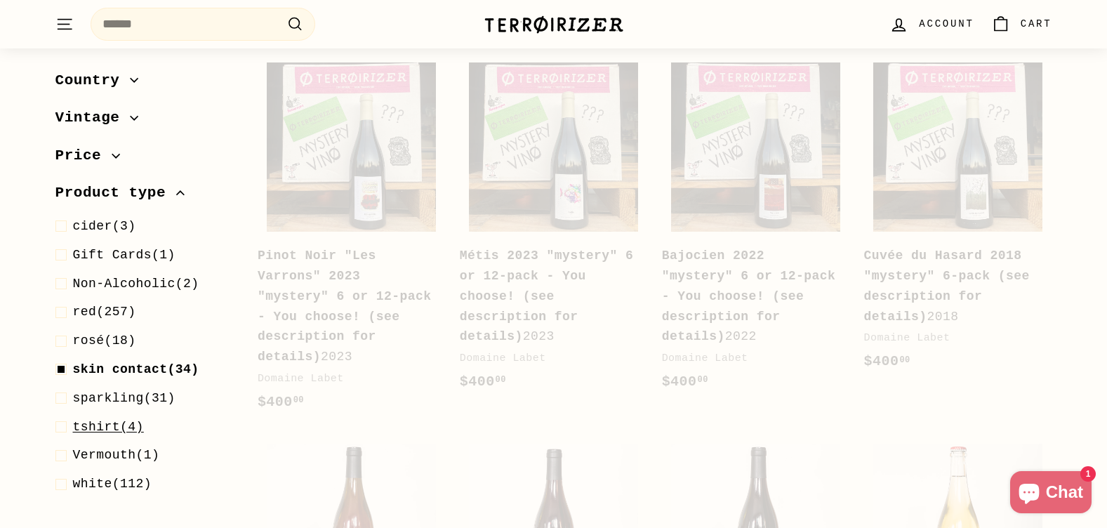
scroll to position [174, 0]
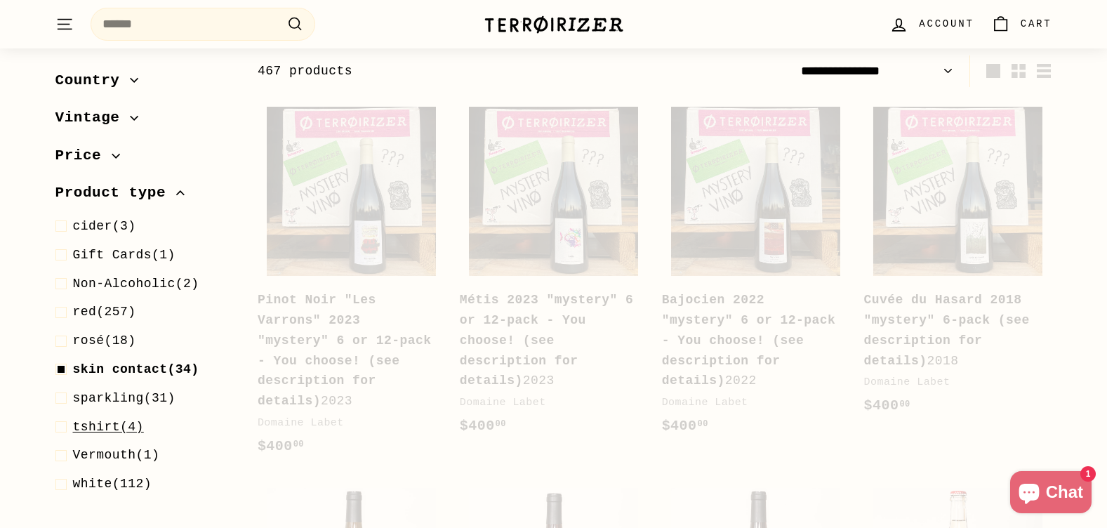
select select "**********"
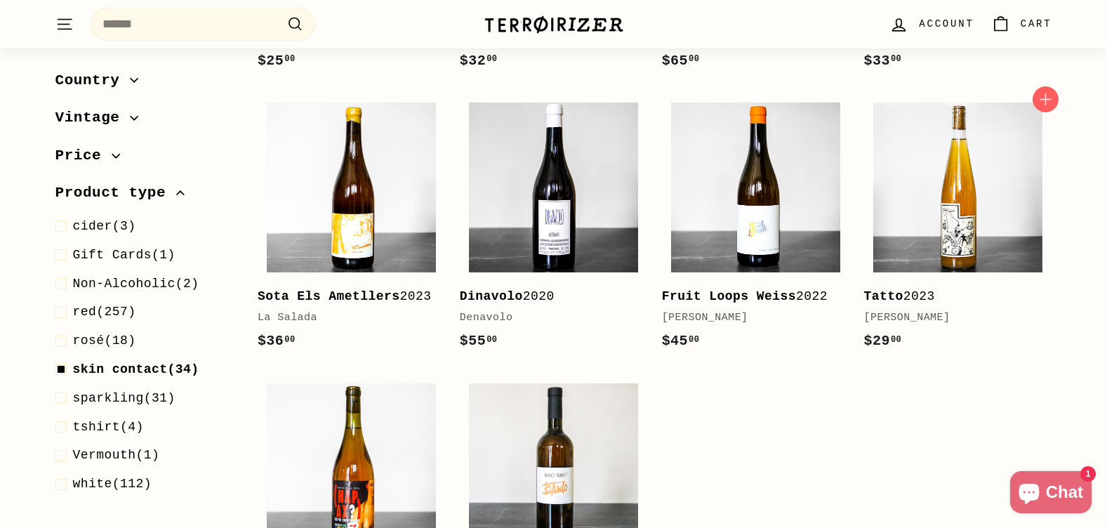
scroll to position [2209, 0]
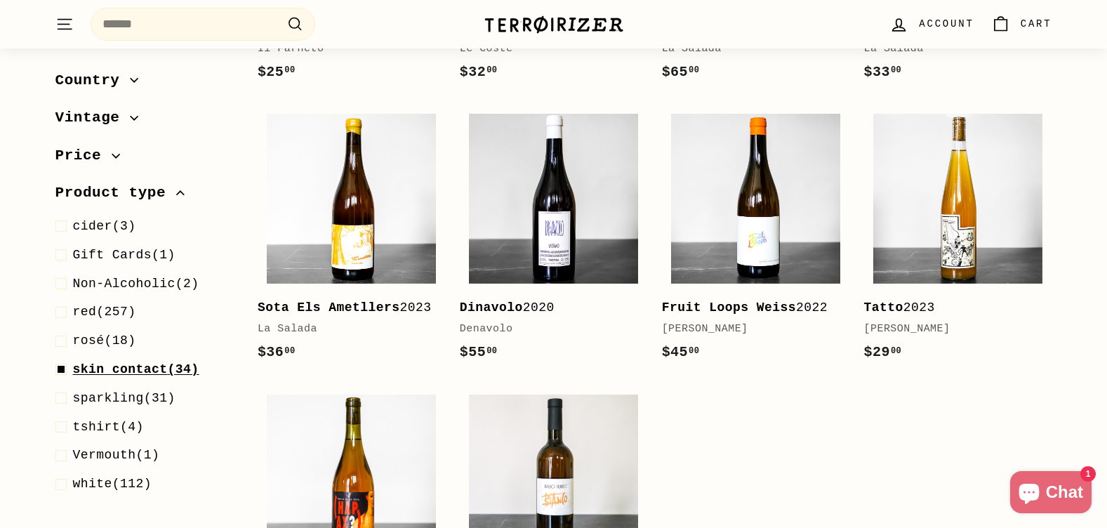
click at [60, 366] on span at bounding box center [64, 369] width 18 height 20
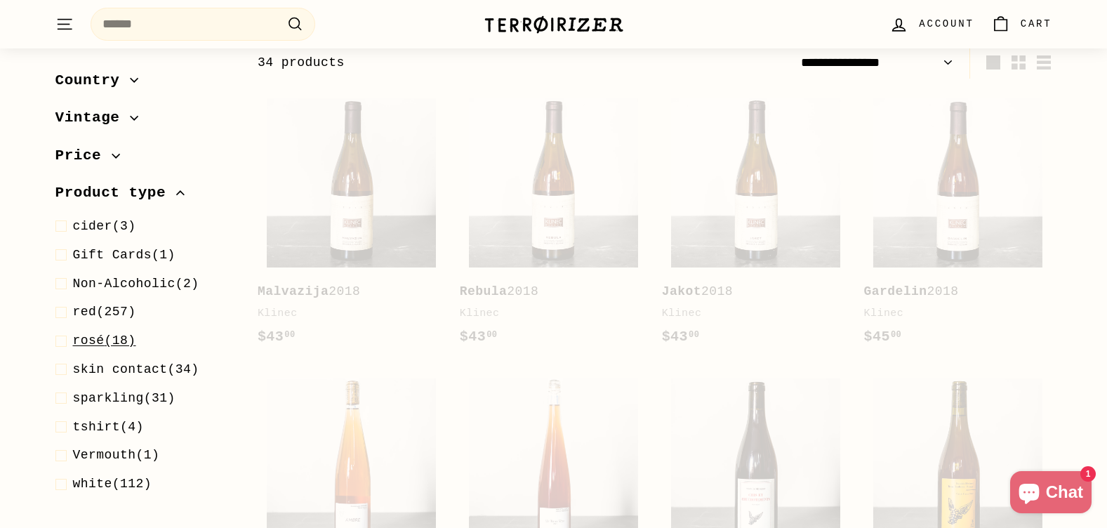
scroll to position [174, 0]
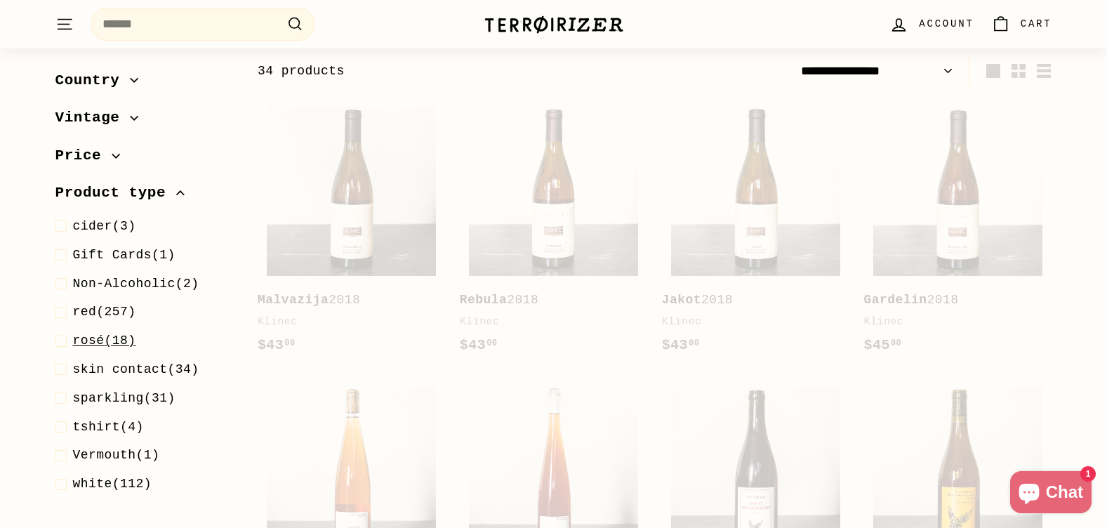
select select "**********"
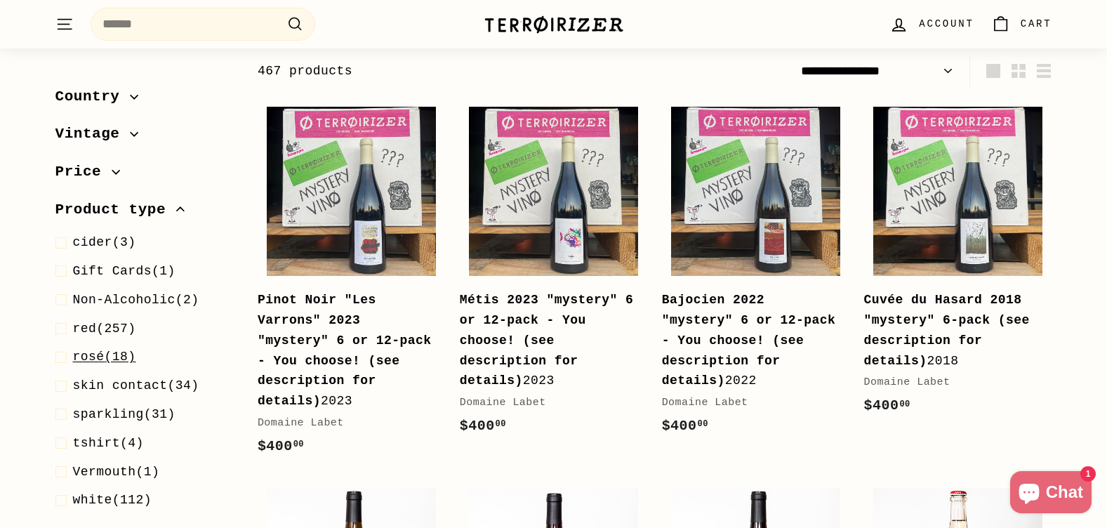
scroll to position [116, 0]
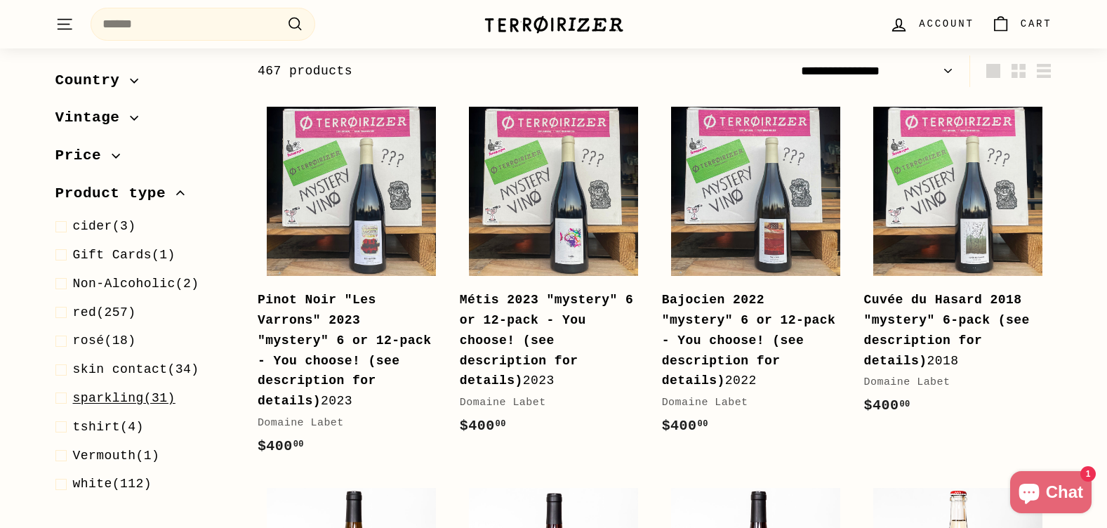
click at [68, 396] on span at bounding box center [64, 398] width 18 height 20
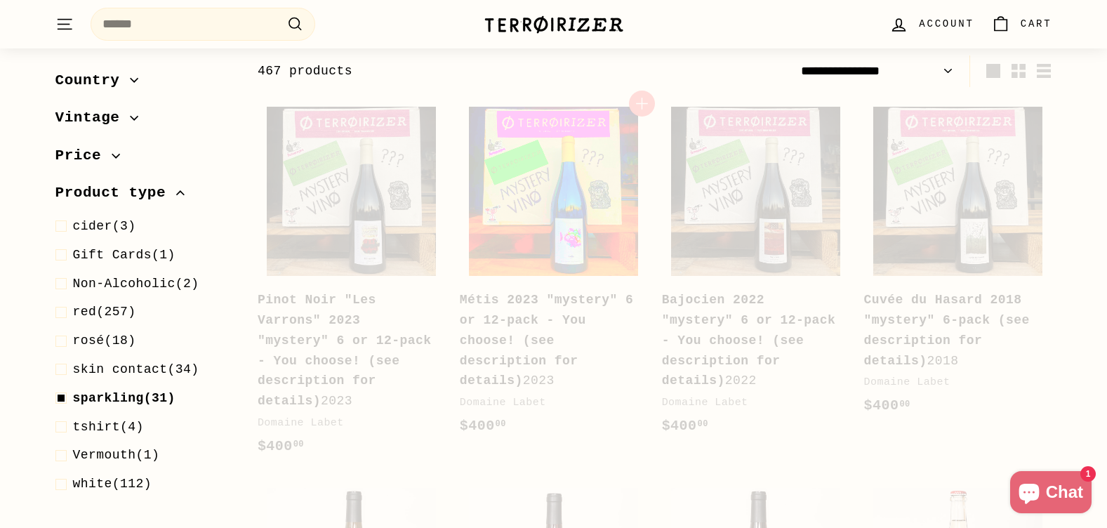
select select "**********"
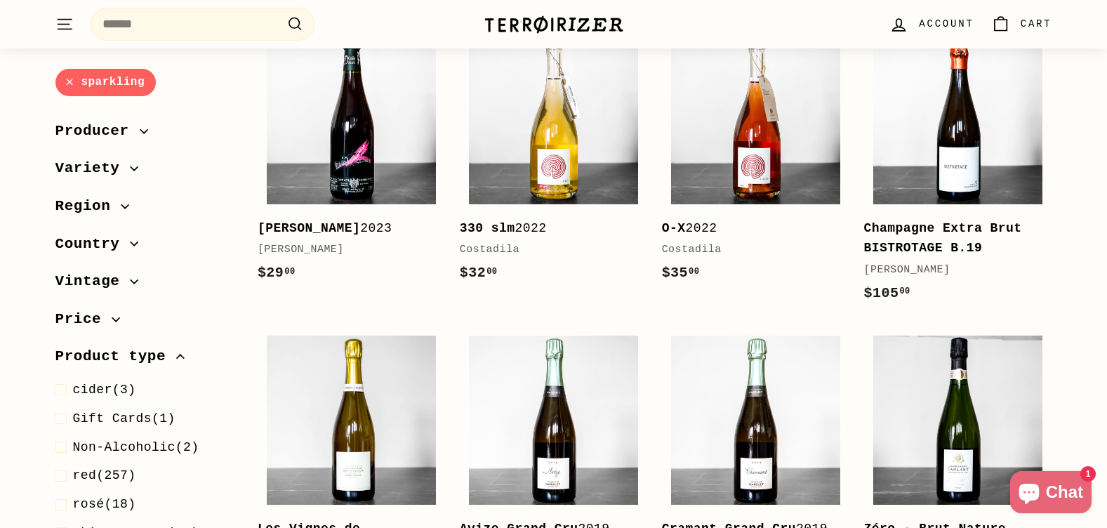
scroll to position [806, 0]
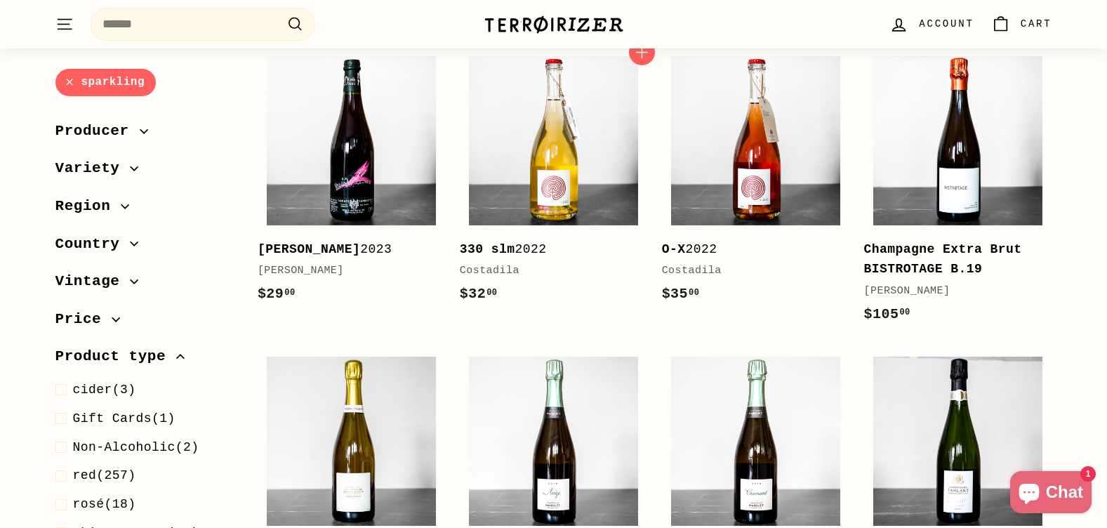
drag, startPoint x: 819, startPoint y: 227, endPoint x: 577, endPoint y: 311, distance: 255.4
click at [577, 311] on link "330 slm 2022 Costadila $32 00 $32.00" at bounding box center [554, 182] width 188 height 273
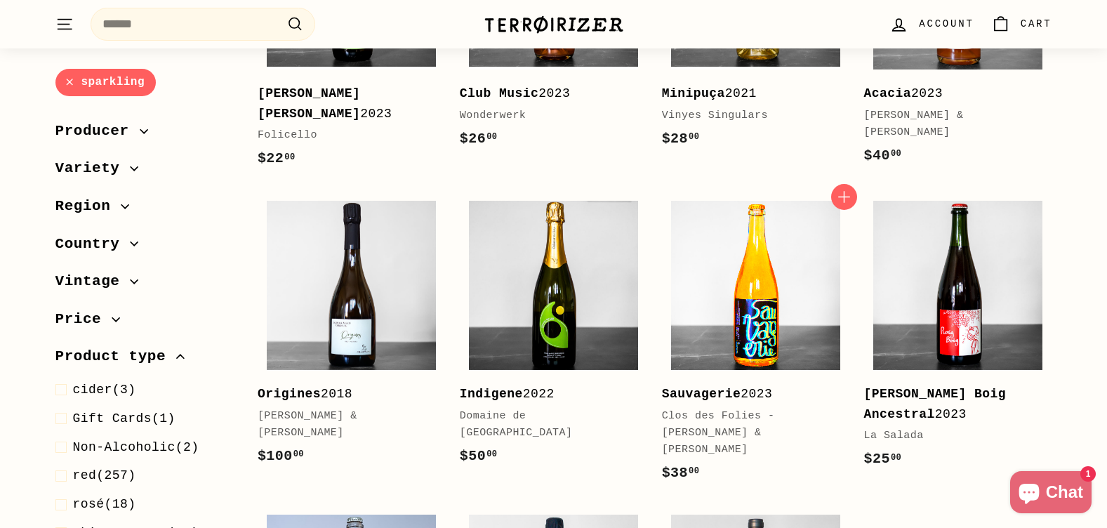
scroll to position [1858, 0]
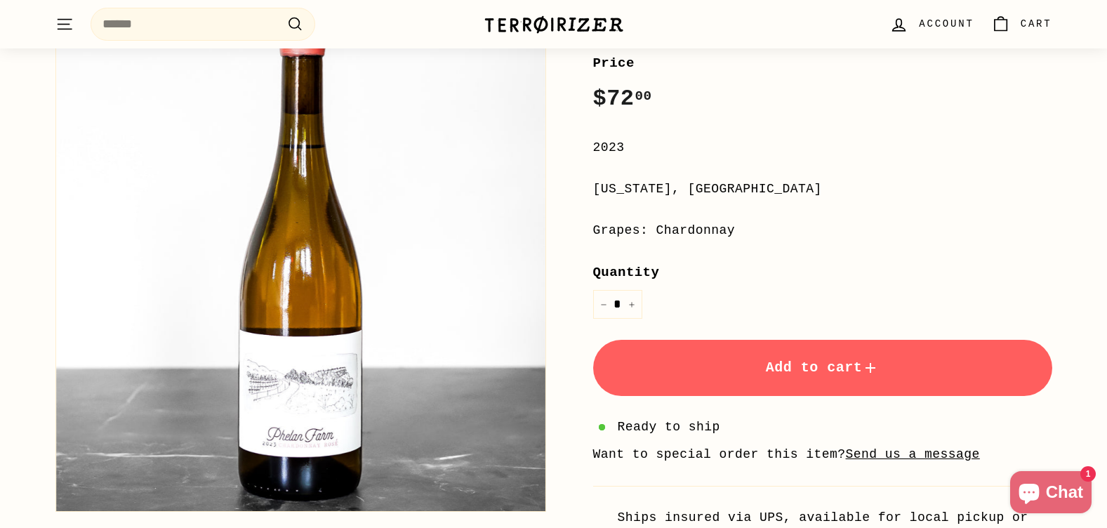
scroll to position [140, 0]
